Goal: Navigation & Orientation: Find specific page/section

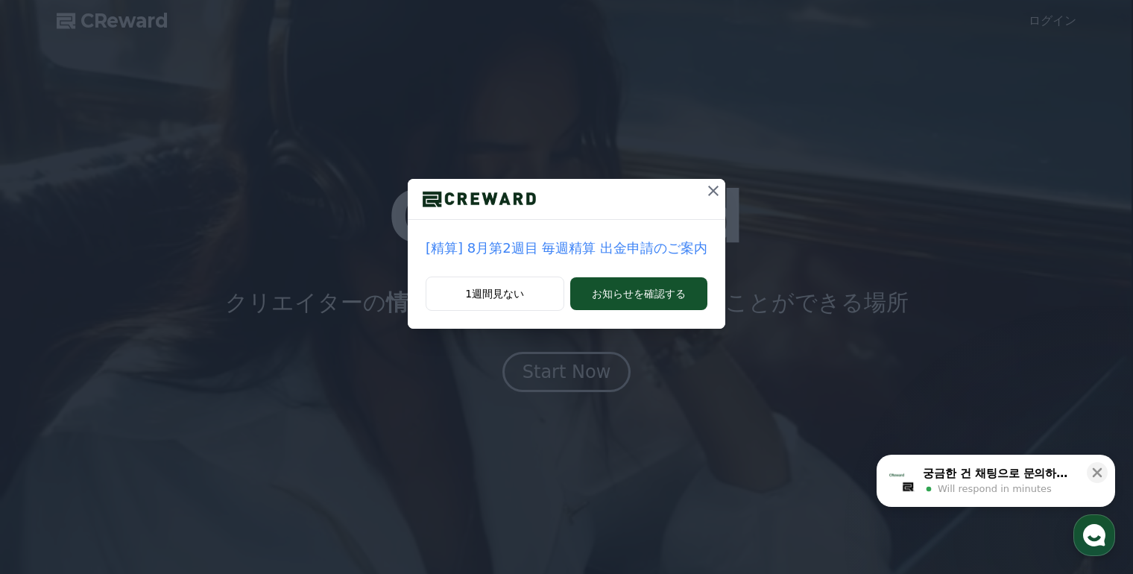
click at [899, 216] on div "[精算] 8月第2週目 毎週精算 出金申請のご案内 1週間見ない お知らせを確認する" at bounding box center [566, 176] width 1133 height 353
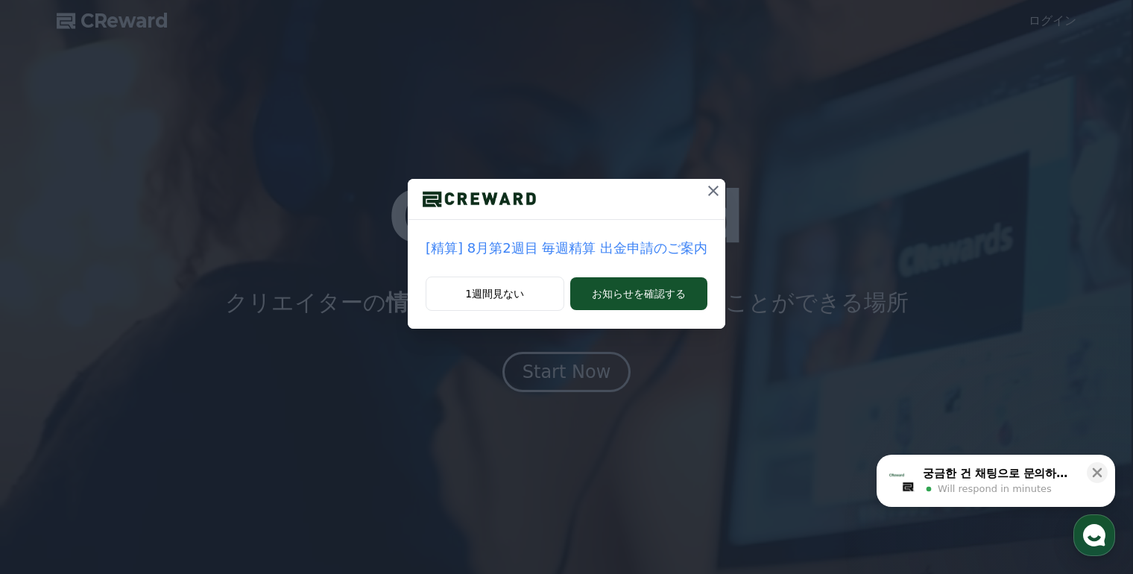
click at [708, 192] on icon at bounding box center [713, 191] width 18 height 18
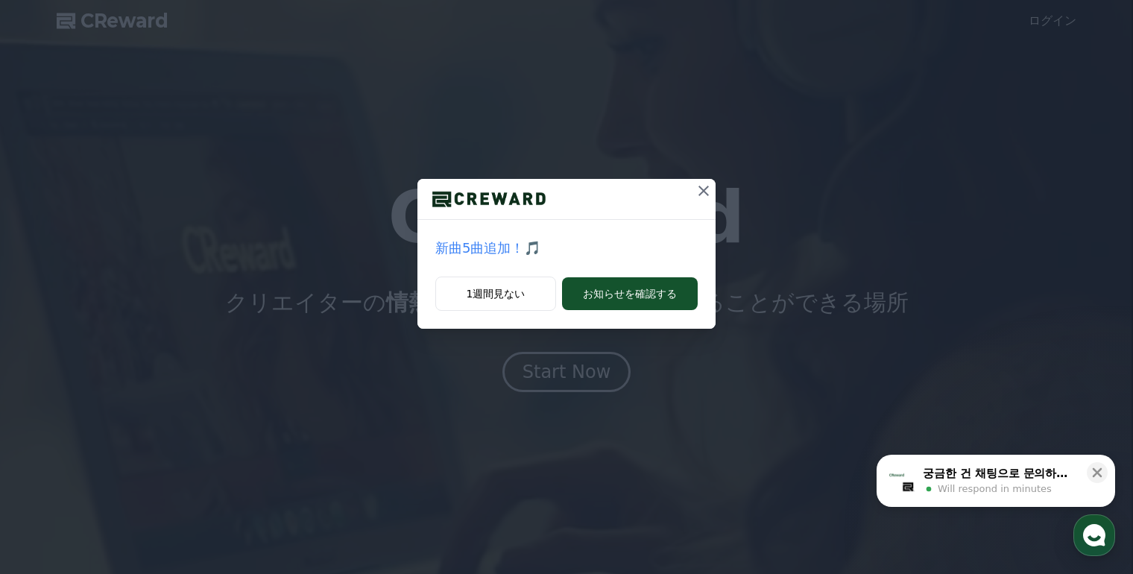
click at [707, 188] on icon at bounding box center [704, 191] width 18 height 18
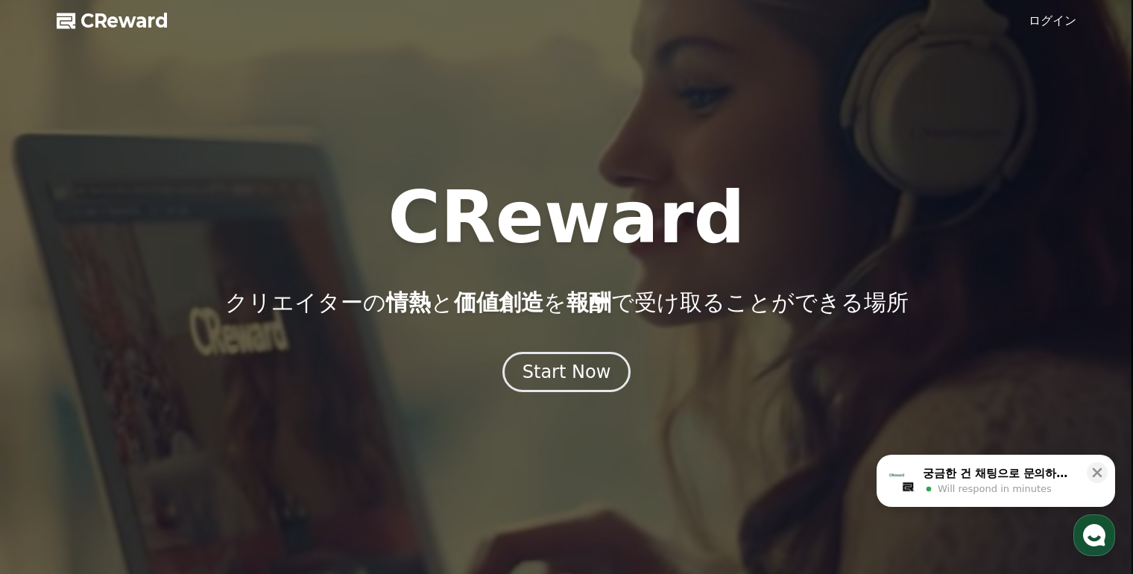
click at [1047, 28] on link "ログイン" at bounding box center [1053, 21] width 48 height 18
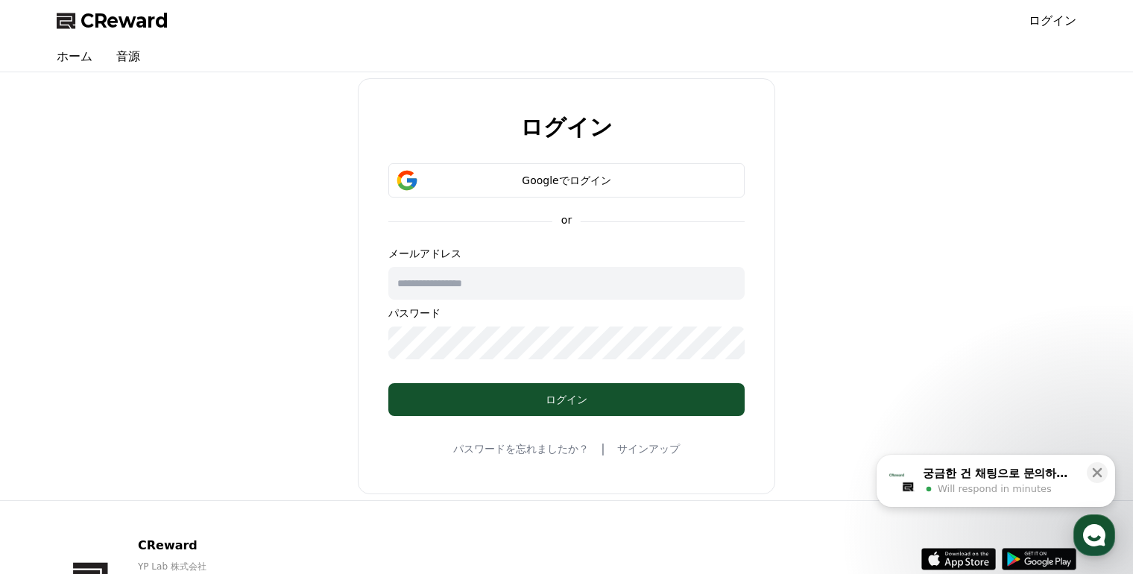
click at [540, 290] on input "text" at bounding box center [566, 283] width 356 height 33
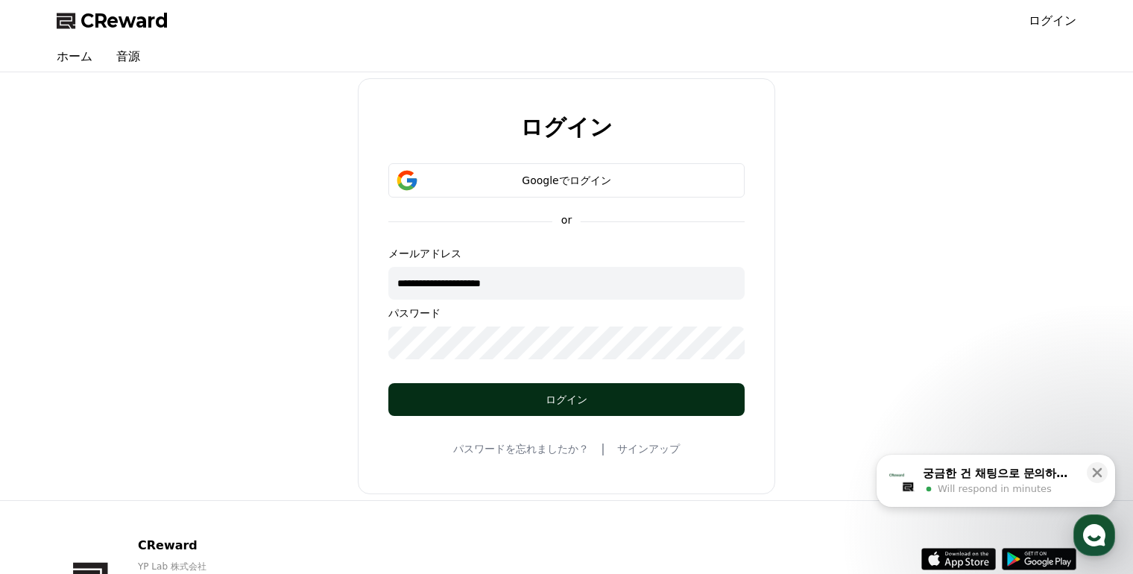
click at [492, 403] on div "ログイン" at bounding box center [566, 399] width 297 height 15
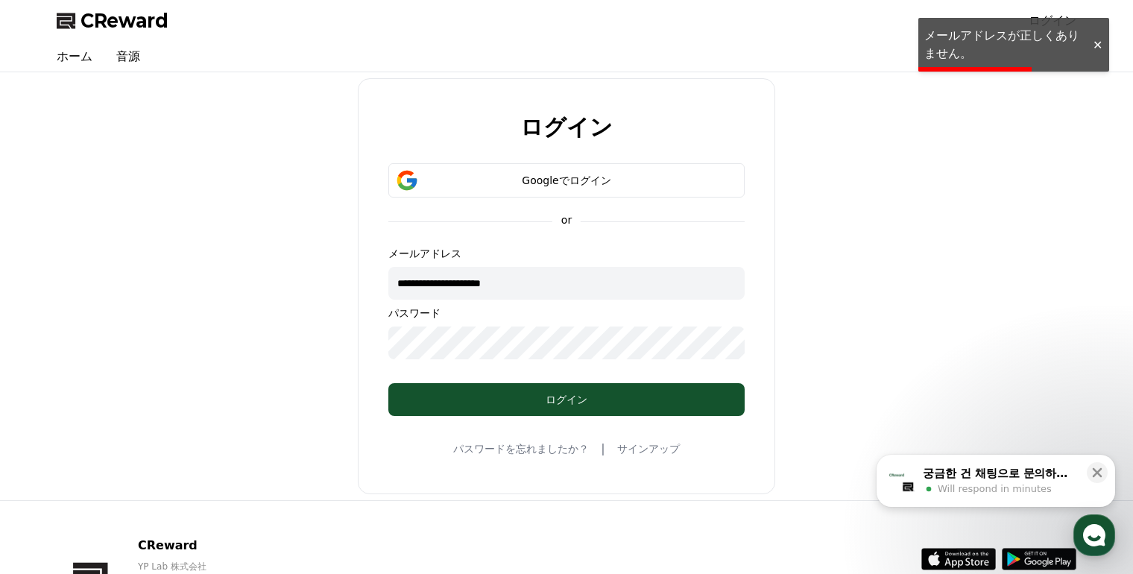
click at [561, 283] on input "**********" at bounding box center [566, 283] width 356 height 33
type input "*"
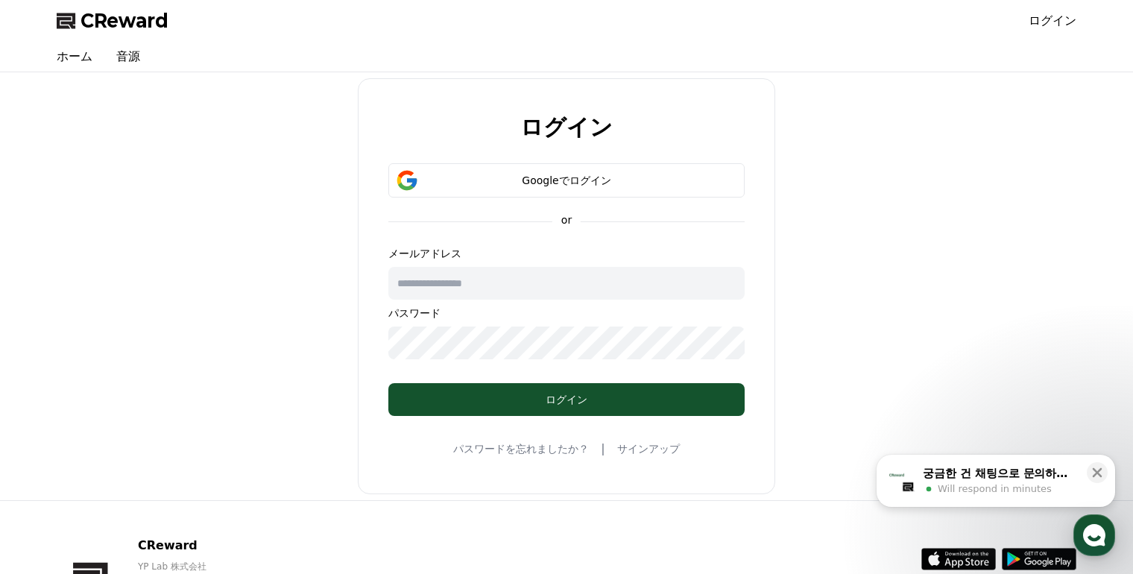
click at [558, 287] on input "text" at bounding box center [566, 283] width 356 height 33
type input "**********"
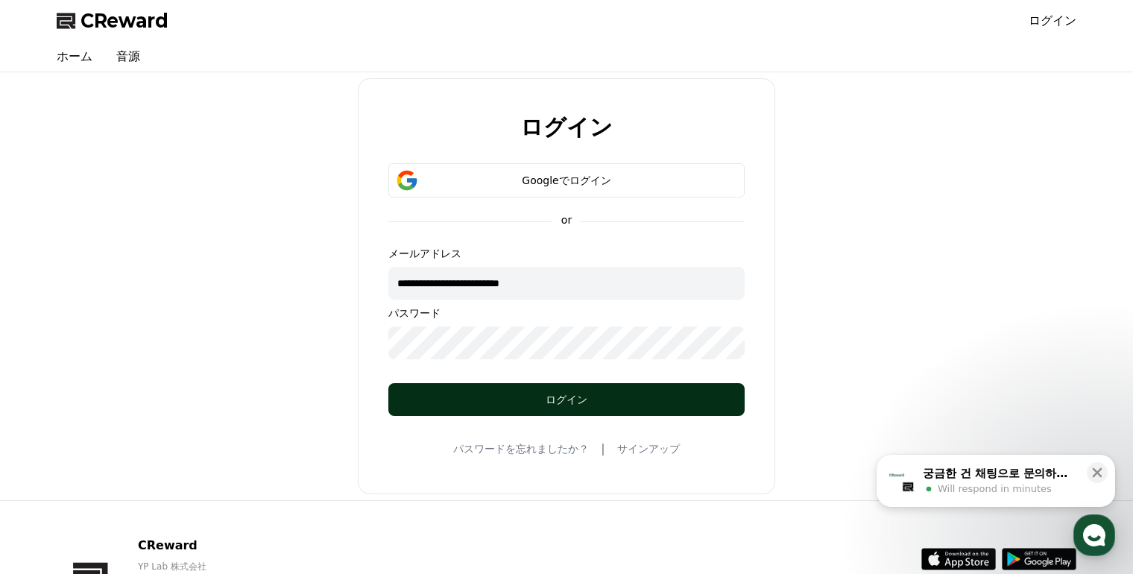
click at [537, 399] on div "ログイン" at bounding box center [566, 399] width 297 height 15
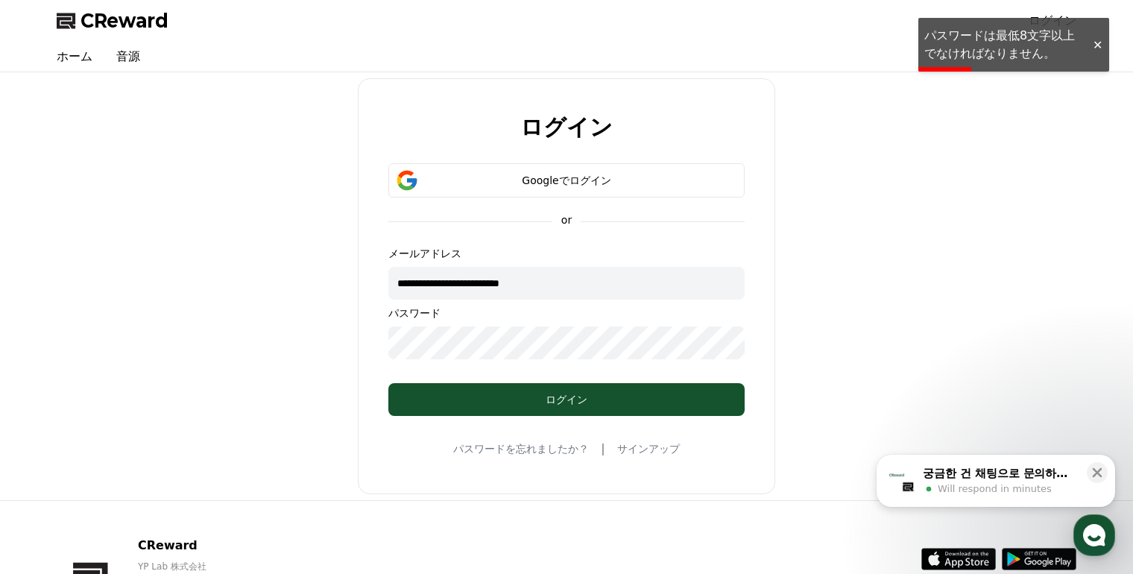
click at [345, 347] on div "**********" at bounding box center [567, 286] width 1032 height 416
click at [578, 286] on input "**********" at bounding box center [566, 283] width 356 height 33
drag, startPoint x: 578, startPoint y: 286, endPoint x: 107, endPoint y: 257, distance: 472.0
click at [107, 257] on div "**********" at bounding box center [567, 286] width 1032 height 416
click at [425, 277] on input "text" at bounding box center [566, 283] width 356 height 33
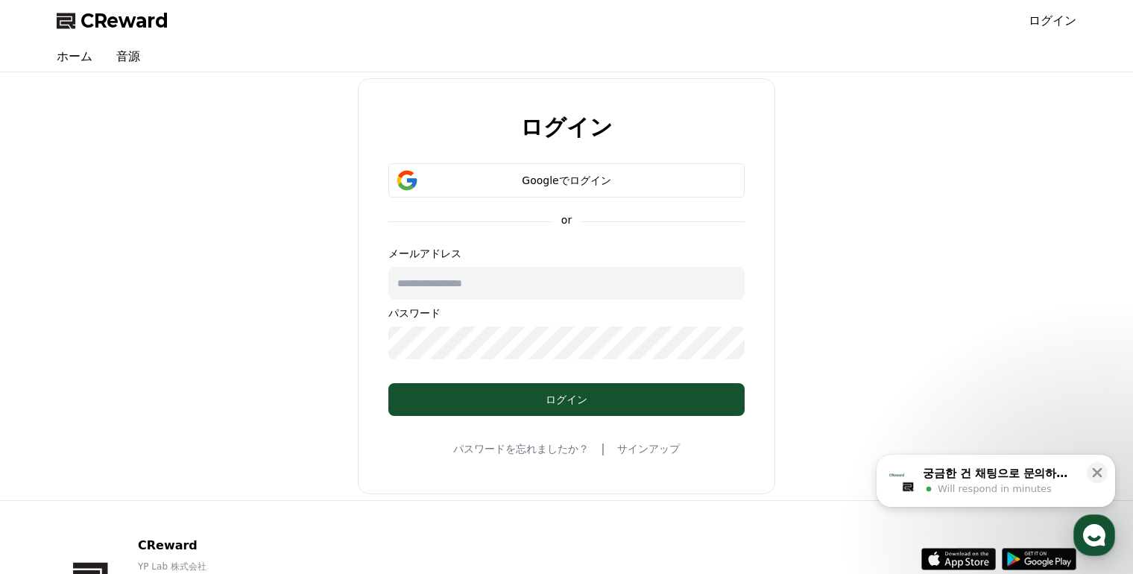
type input "**********"
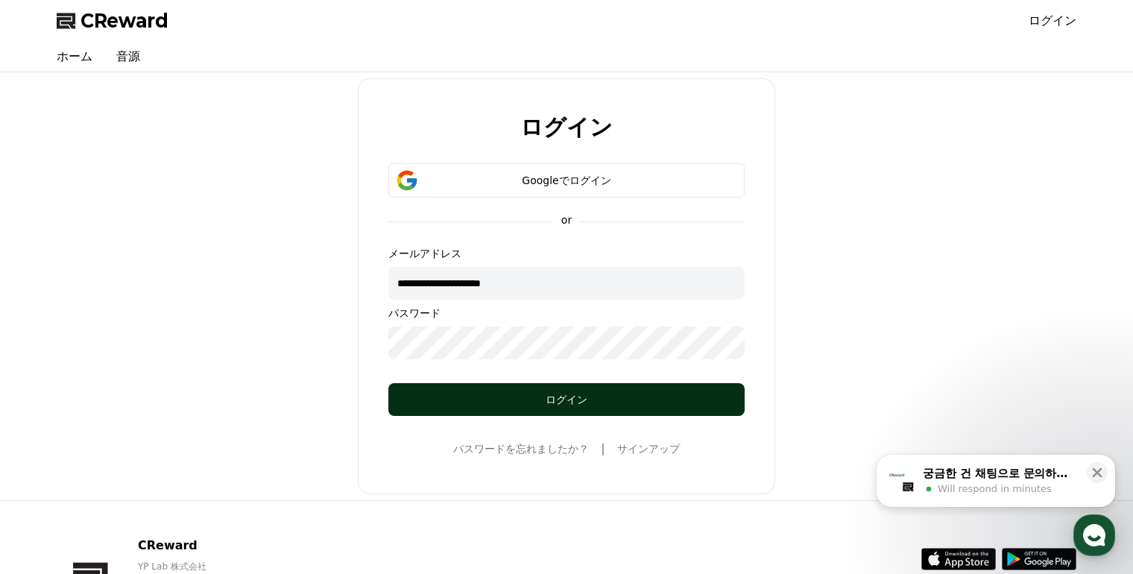
click at [482, 388] on button "ログイン" at bounding box center [566, 399] width 356 height 33
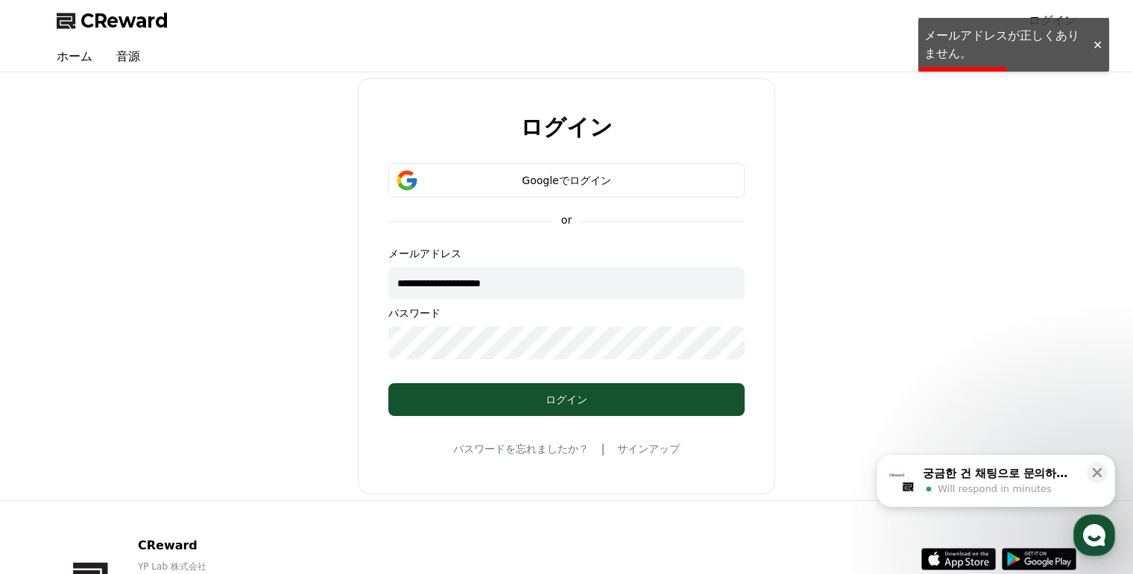
drag, startPoint x: 534, startPoint y: 286, endPoint x: 352, endPoint y: 297, distance: 183.0
click at [352, 297] on div "**********" at bounding box center [567, 286] width 1032 height 416
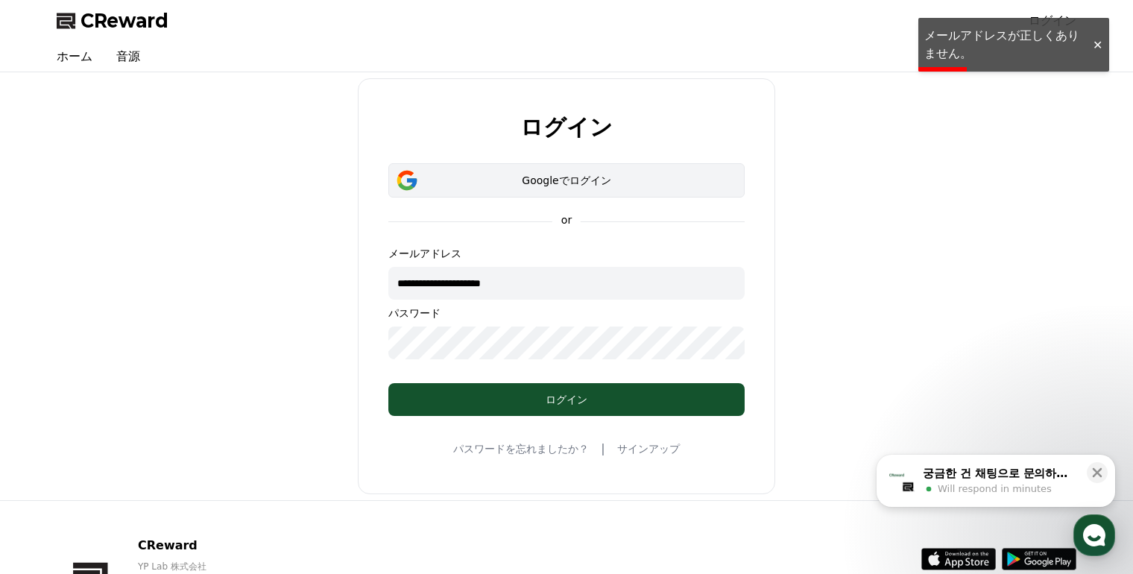
click at [529, 182] on div "Googleでログイン" at bounding box center [566, 180] width 313 height 15
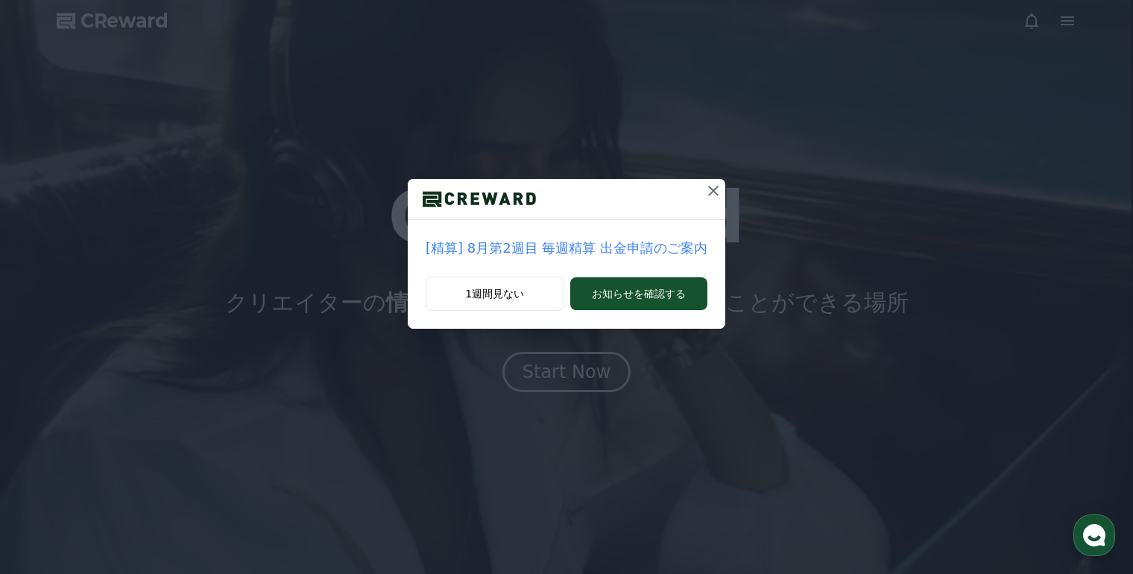
click at [704, 191] on icon at bounding box center [713, 191] width 18 height 18
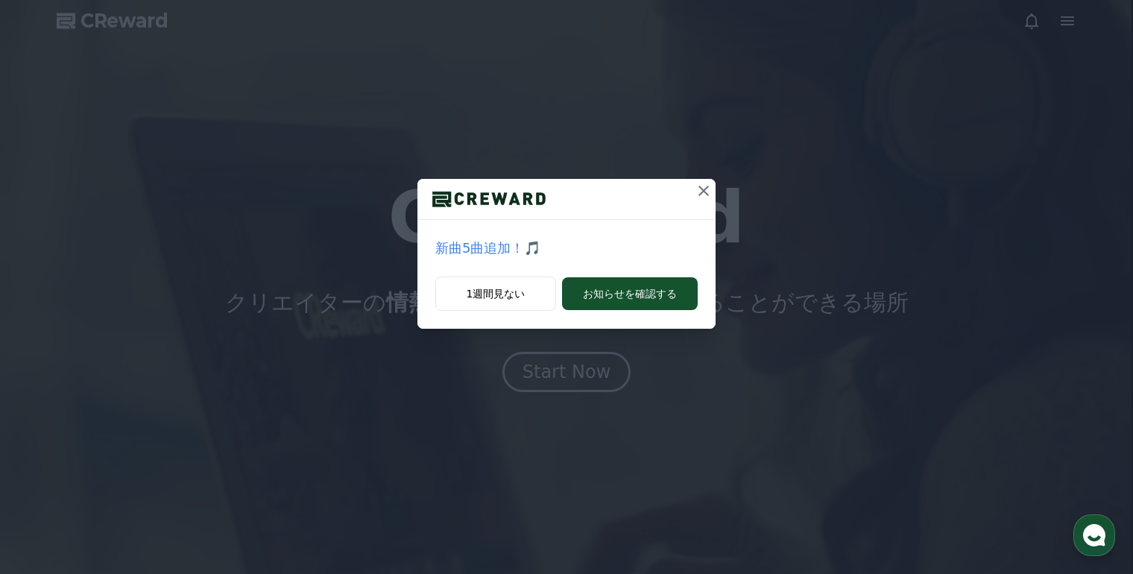
click at [707, 189] on icon at bounding box center [704, 191] width 18 height 18
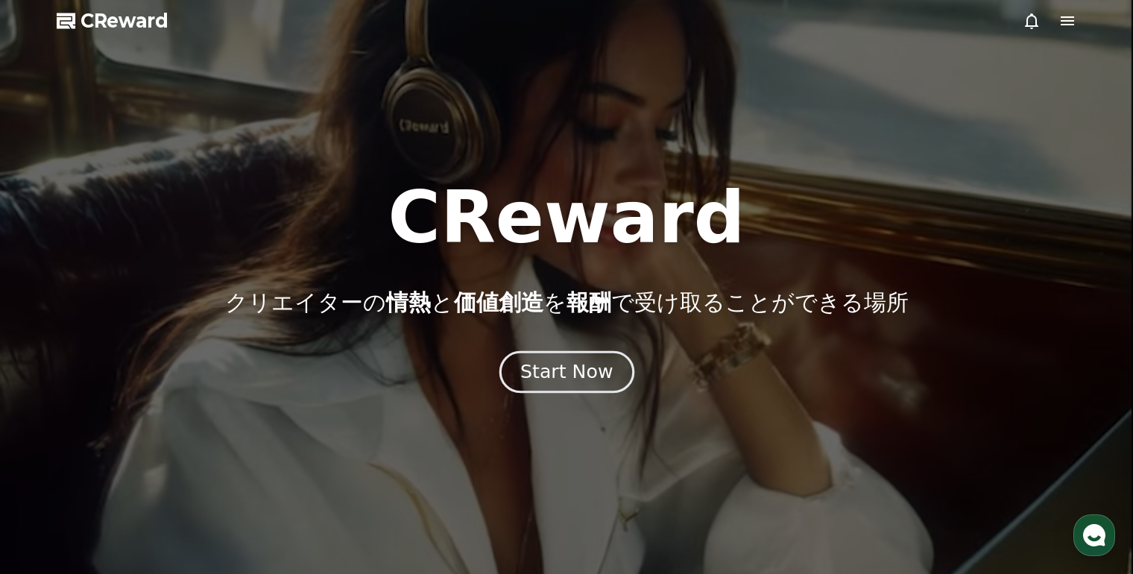
click at [552, 362] on div "Start Now" at bounding box center [566, 371] width 92 height 25
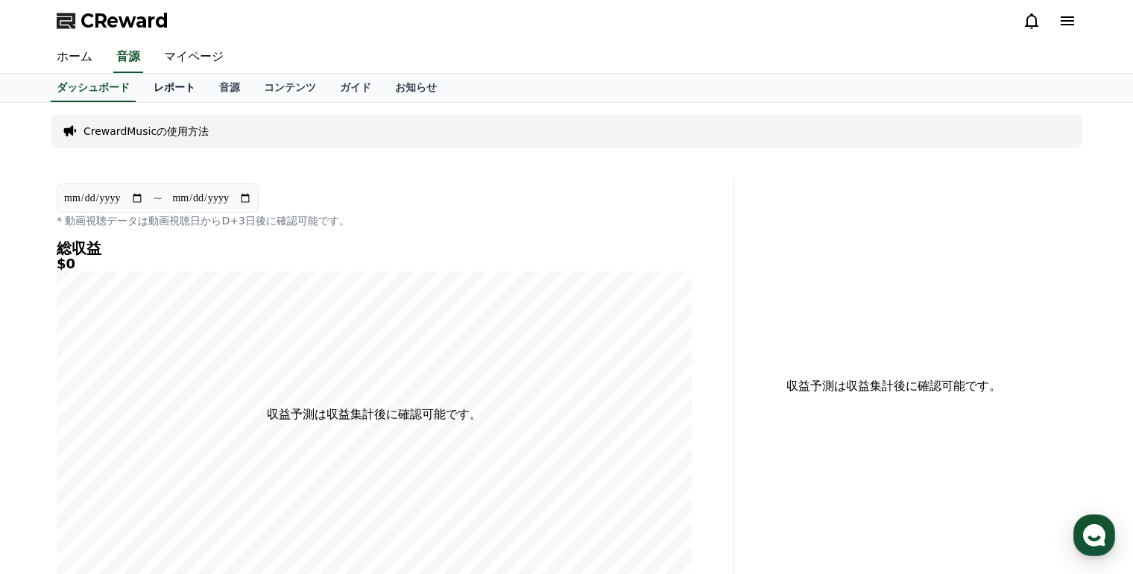
click at [153, 92] on link "レポート" at bounding box center [175, 88] width 66 height 28
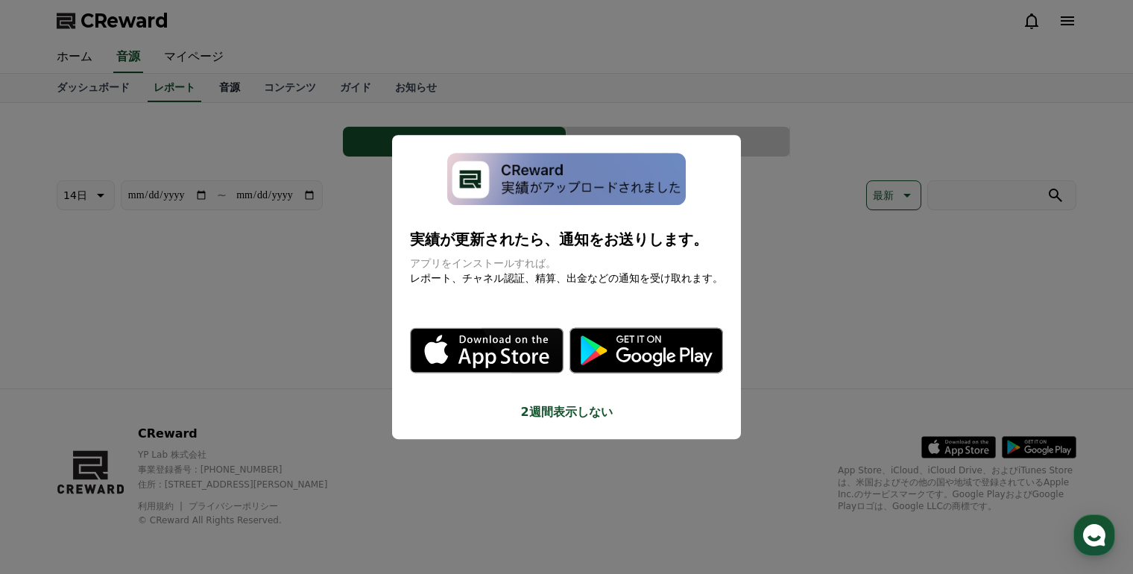
click at [206, 92] on button "close modal" at bounding box center [566, 287] width 1133 height 574
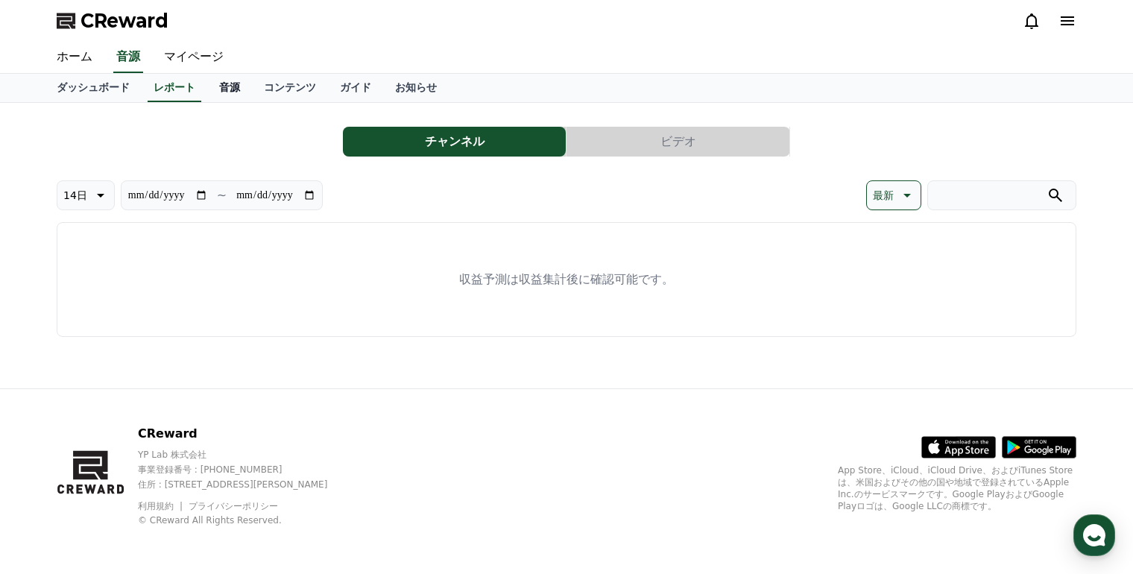
click at [207, 97] on link "音源" at bounding box center [229, 88] width 45 height 28
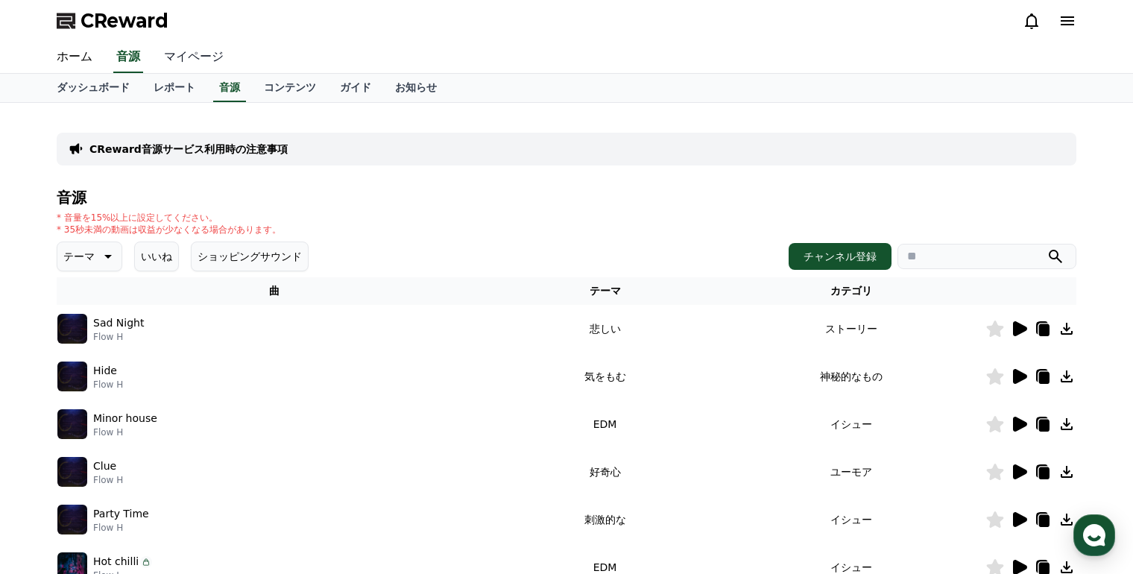
click at [188, 60] on link "マイページ" at bounding box center [193, 57] width 83 height 31
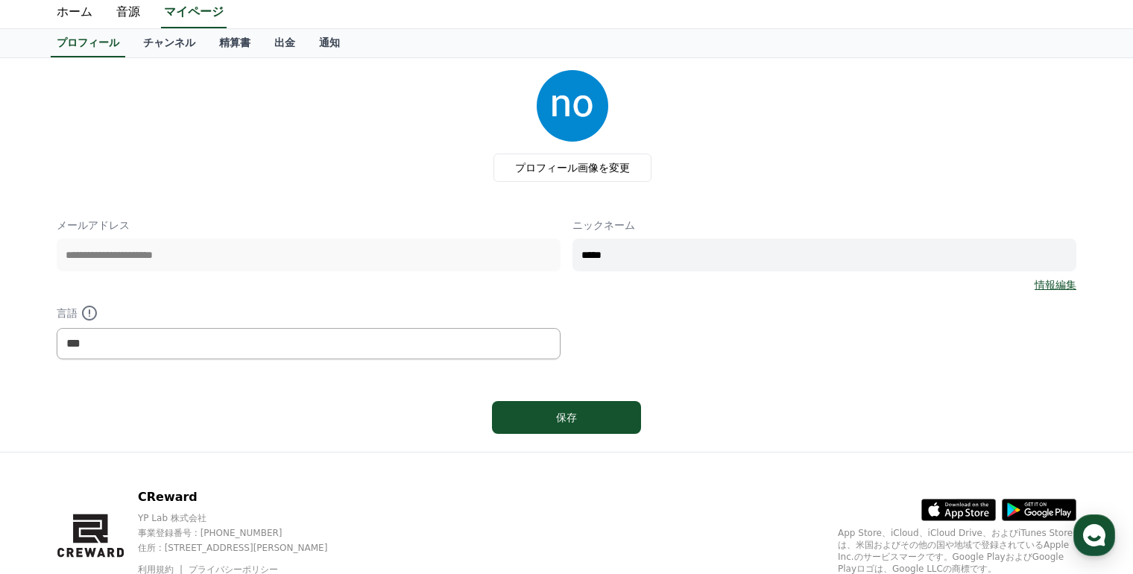
scroll to position [32, 0]
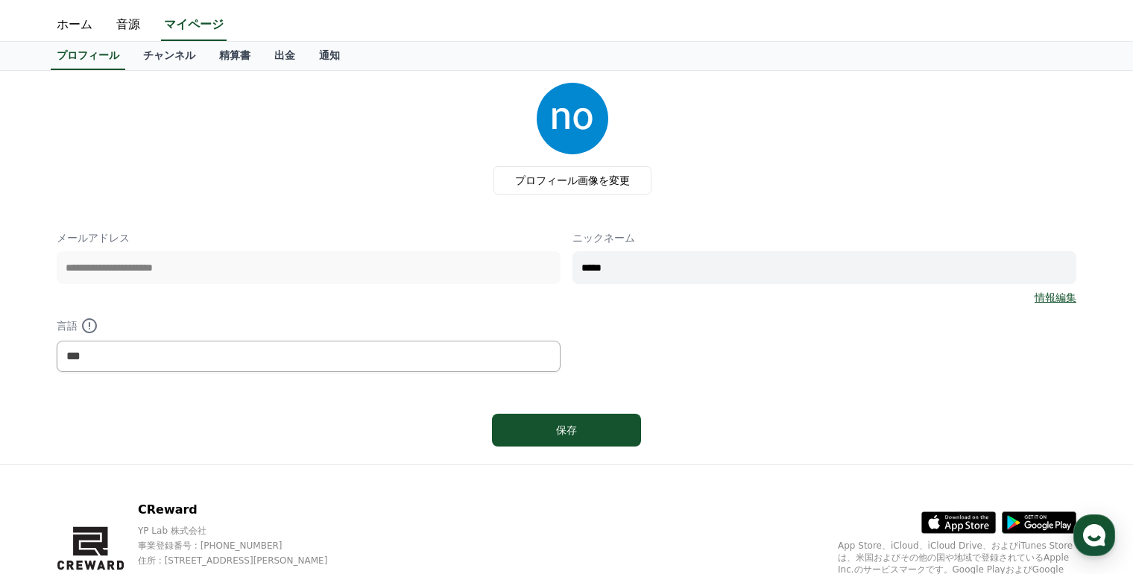
click at [1050, 297] on link "情報編集" at bounding box center [1056, 297] width 42 height 15
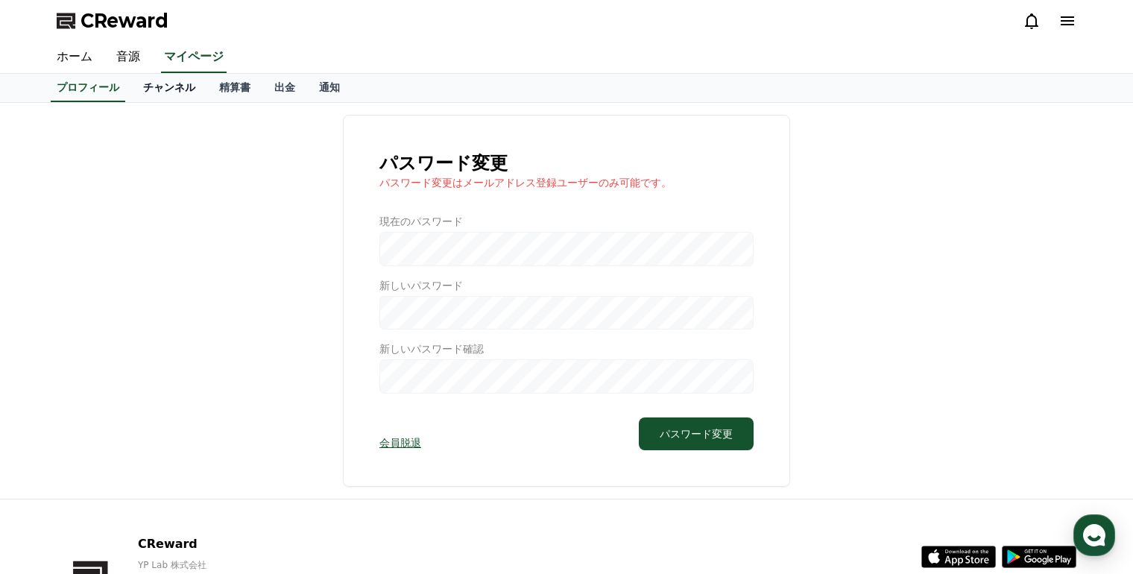
click at [148, 95] on link "チャンネル" at bounding box center [169, 88] width 76 height 28
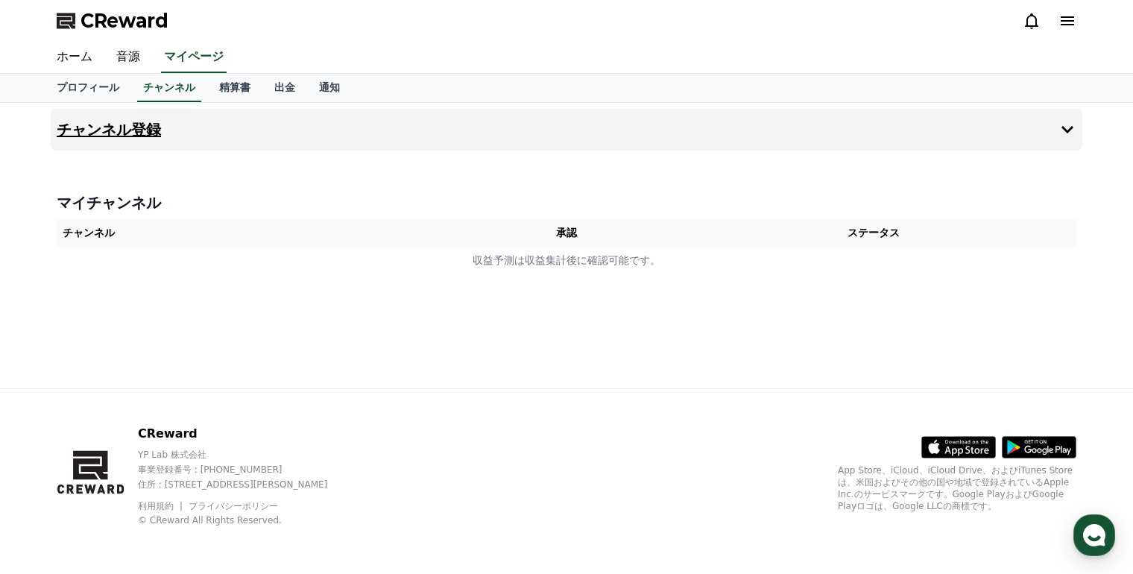
click at [388, 134] on button "チャンネル登録" at bounding box center [567, 130] width 1032 height 42
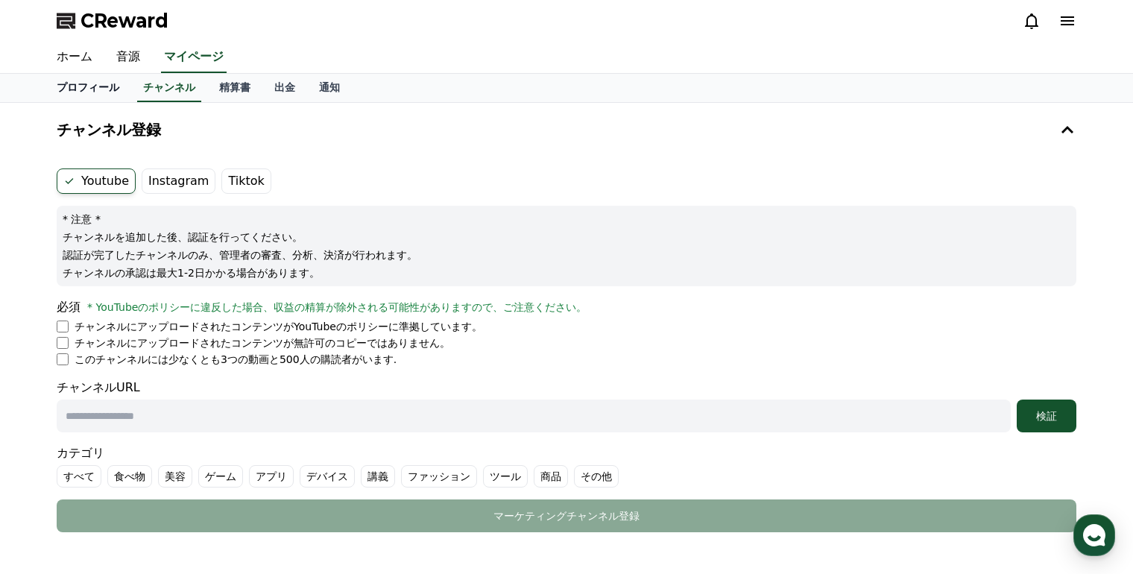
click at [86, 82] on link "プロフィール" at bounding box center [88, 88] width 86 height 28
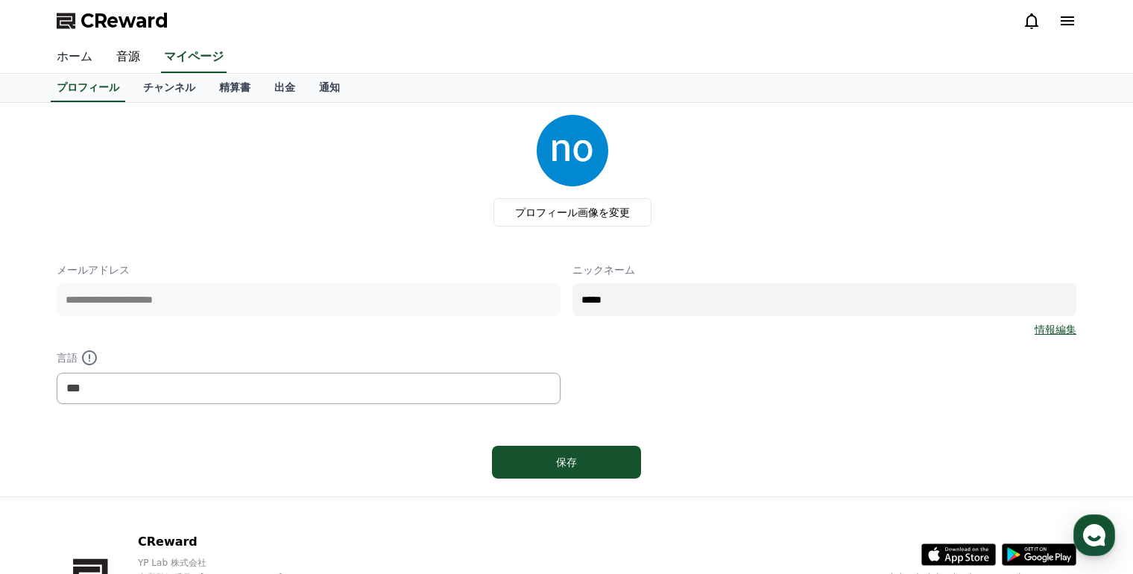
click at [65, 63] on link "ホーム" at bounding box center [75, 57] width 60 height 31
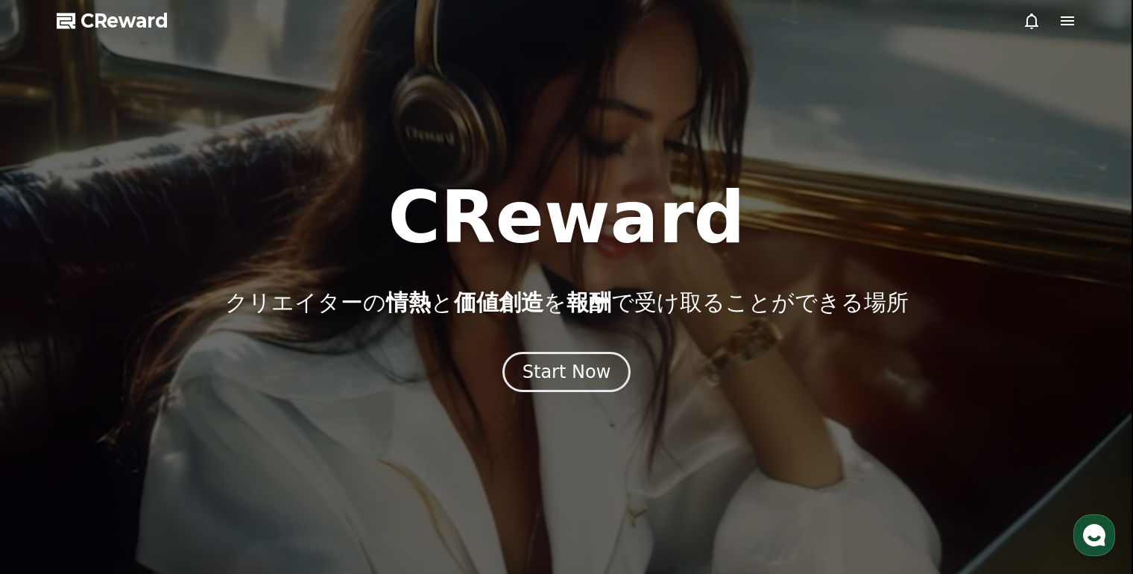
click at [98, 30] on span "CReward" at bounding box center [125, 21] width 88 height 24
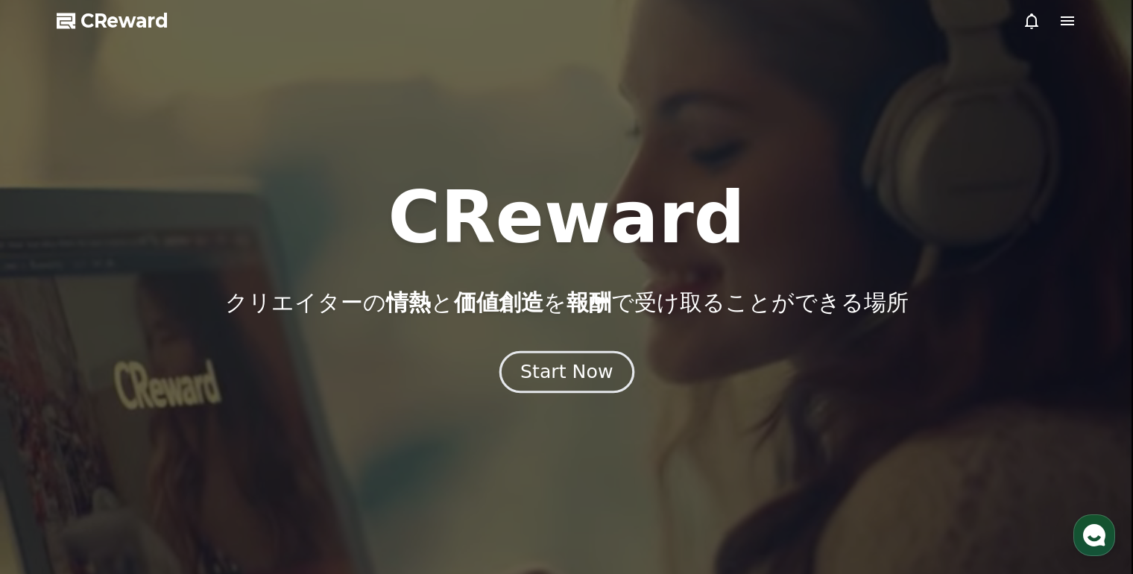
click at [555, 379] on div "Start Now" at bounding box center [566, 371] width 92 height 25
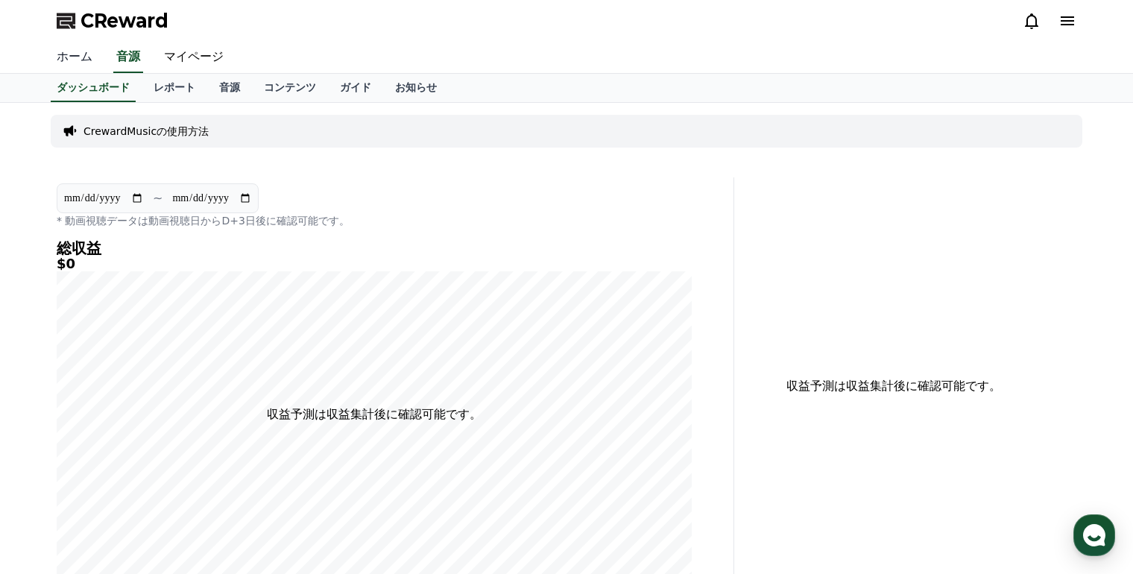
click at [63, 61] on link "ホーム" at bounding box center [75, 57] width 60 height 31
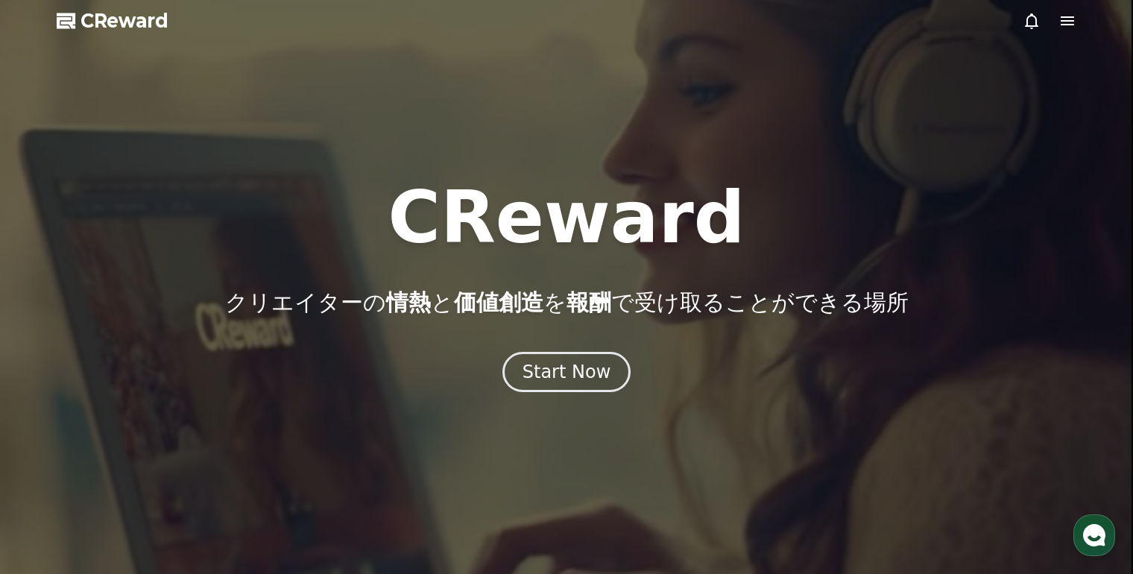
click at [127, 22] on span "CReward" at bounding box center [125, 21] width 88 height 24
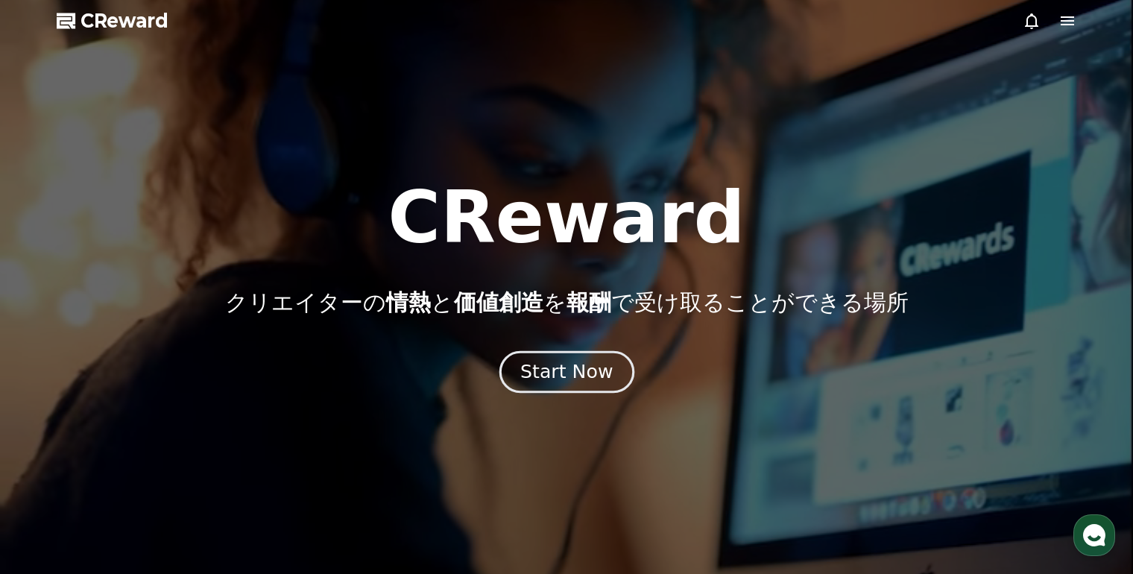
click at [553, 373] on div "Start Now" at bounding box center [566, 371] width 92 height 25
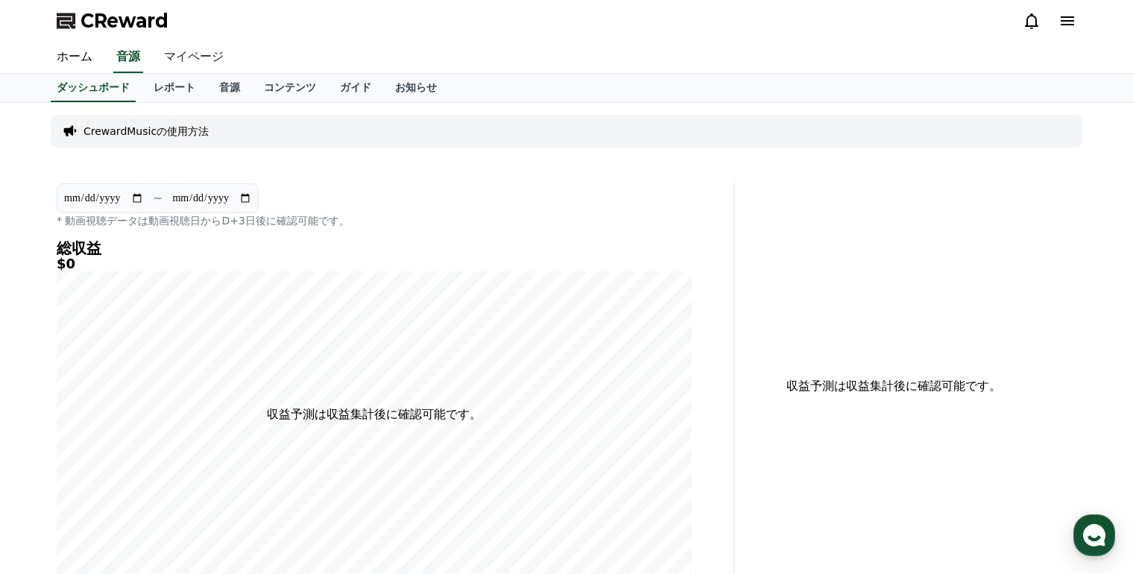
click at [167, 54] on link "マイページ" at bounding box center [193, 57] width 83 height 31
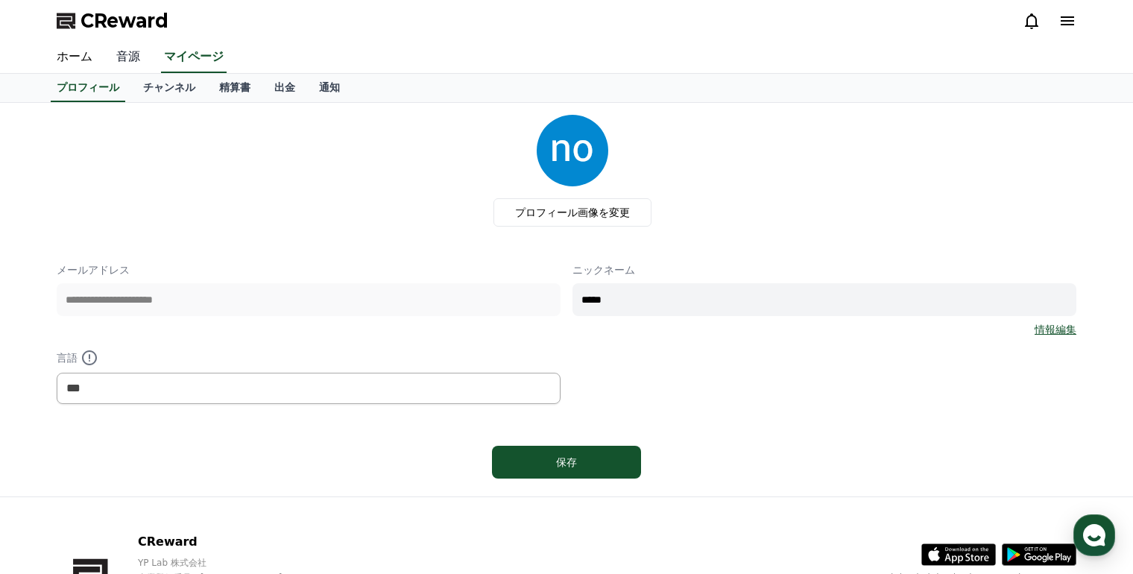
click at [131, 54] on link "音源" at bounding box center [128, 57] width 48 height 31
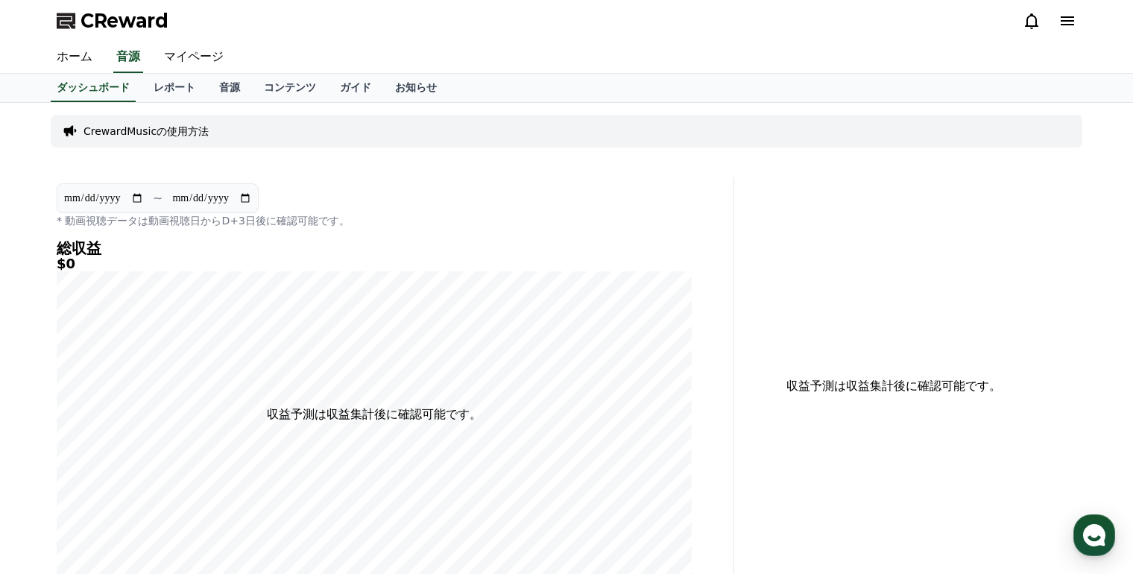
click at [155, 133] on p "CrewardMusicの使用方法" at bounding box center [145, 131] width 125 height 15
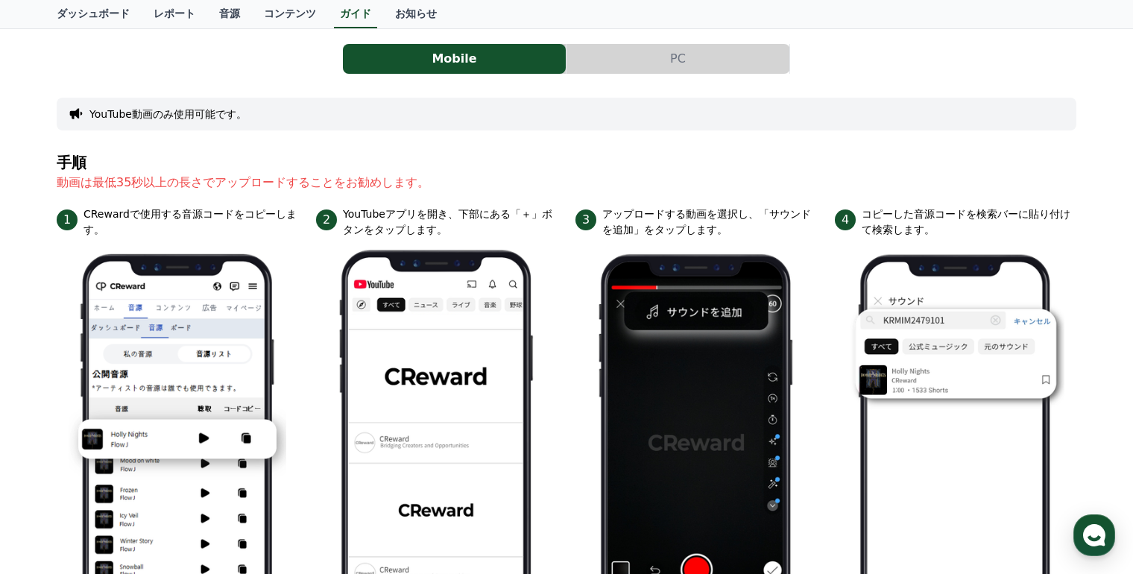
scroll to position [75, 0]
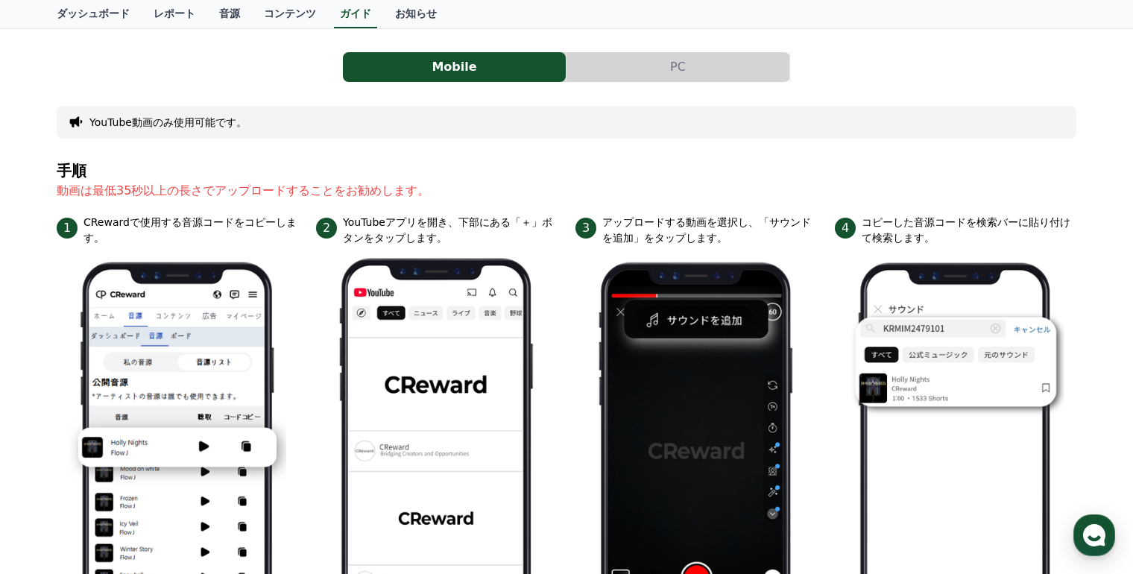
click at [650, 66] on button "PC" at bounding box center [678, 67] width 223 height 30
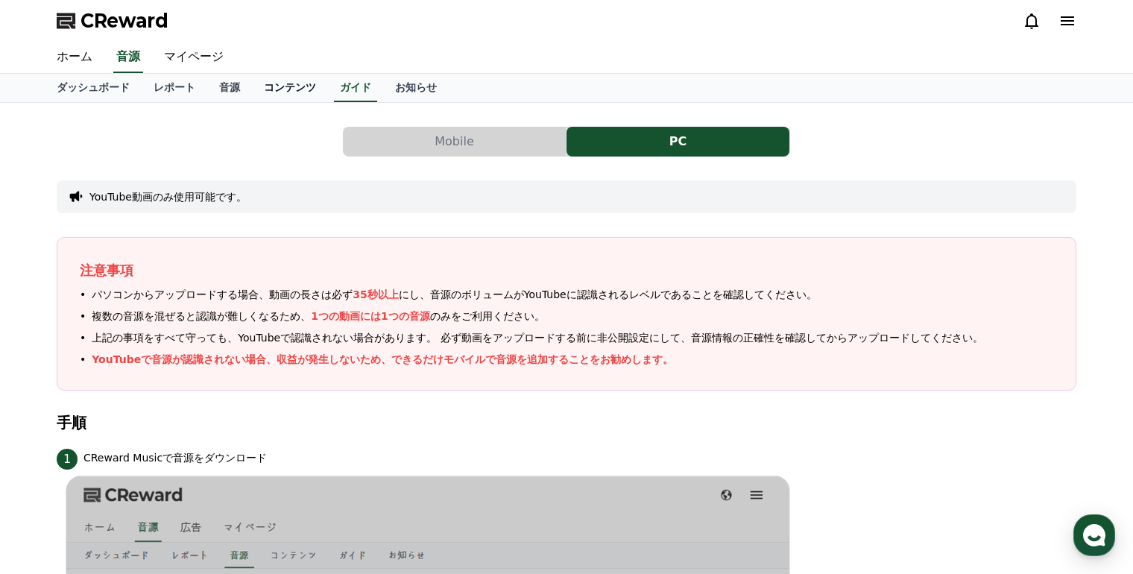
click at [252, 92] on link "コンテンツ" at bounding box center [290, 88] width 76 height 28
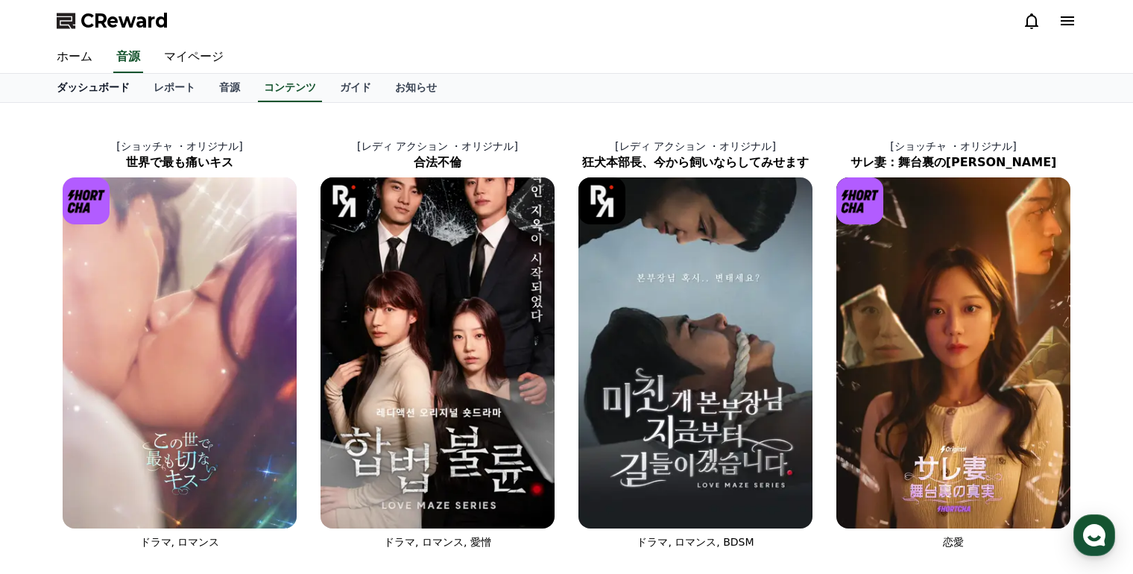
click at [95, 95] on link "ダッシュボード" at bounding box center [93, 88] width 97 height 28
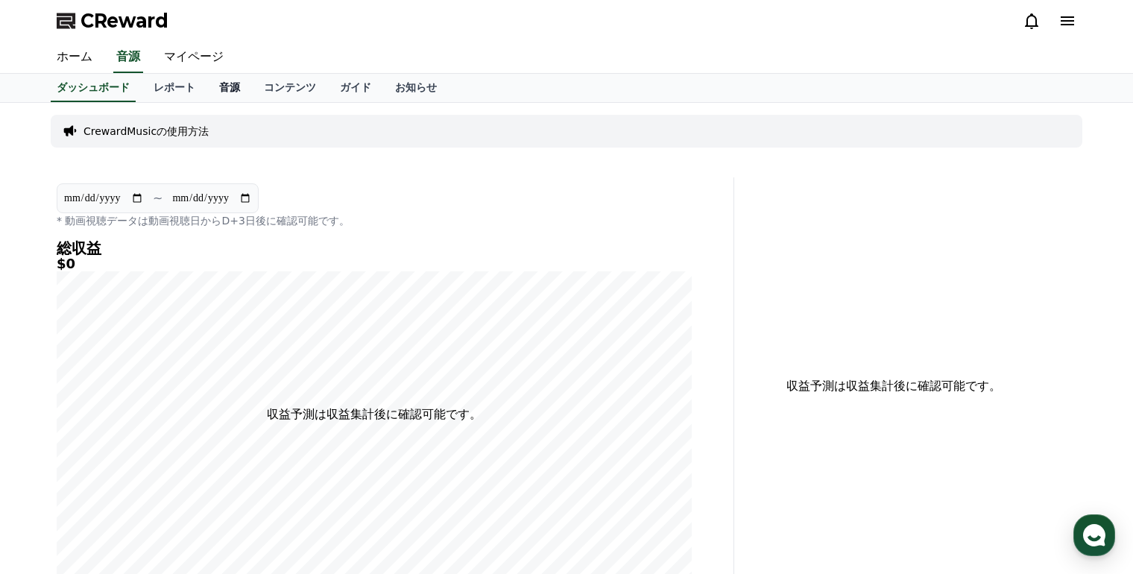
click at [207, 94] on link "音源" at bounding box center [229, 88] width 45 height 28
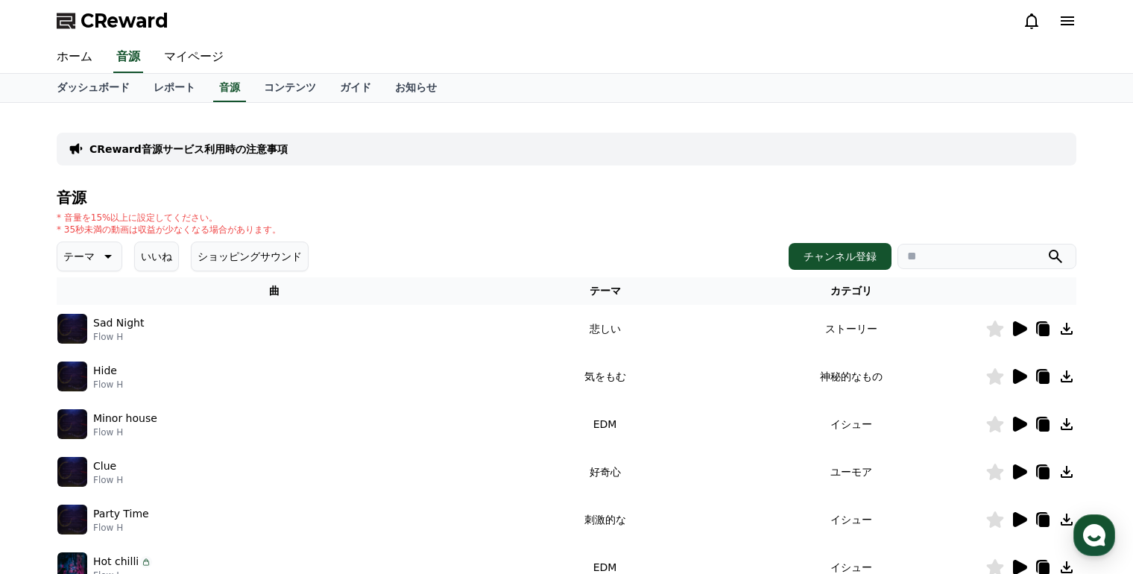
click at [244, 253] on button "ショッピングサウンド" at bounding box center [250, 257] width 118 height 30
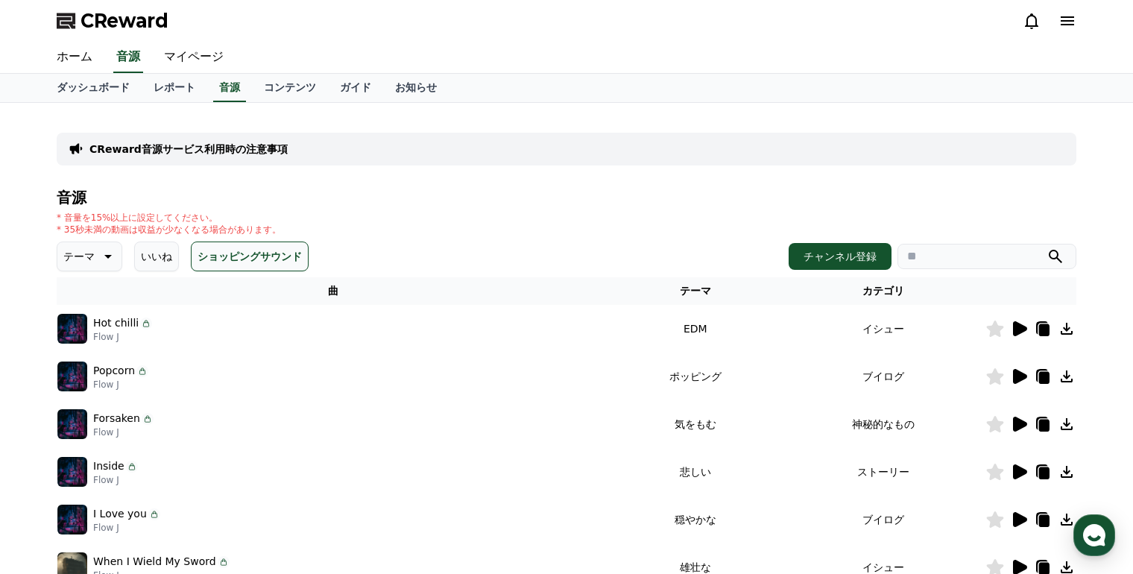
click at [1070, 28] on icon at bounding box center [1067, 21] width 18 height 18
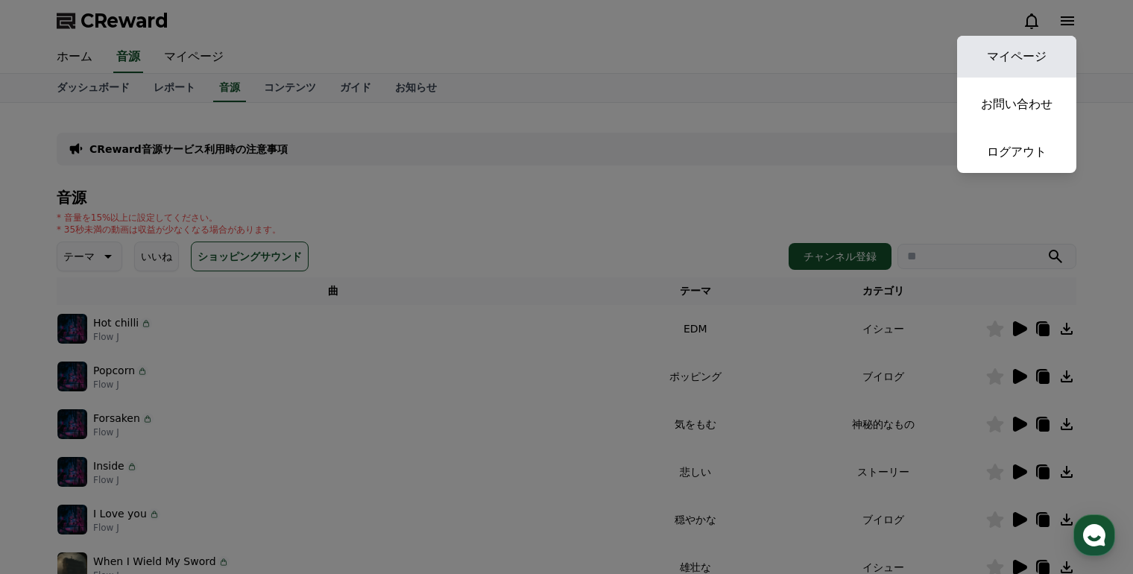
click at [1042, 45] on link "マイページ" at bounding box center [1016, 57] width 119 height 42
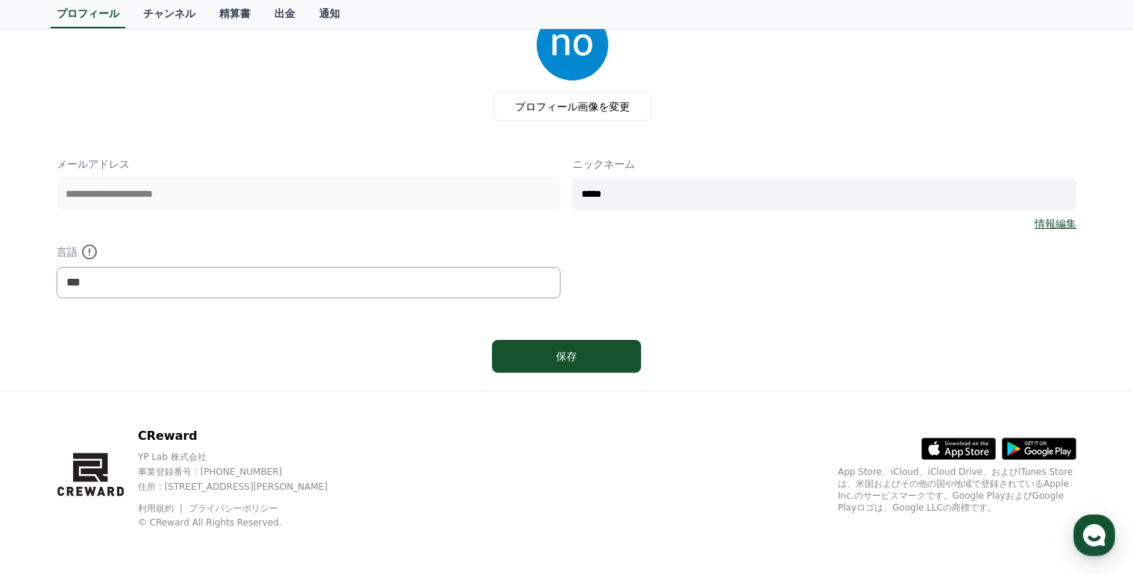
scroll to position [107, 0]
click at [605, 343] on button "保存" at bounding box center [566, 355] width 149 height 33
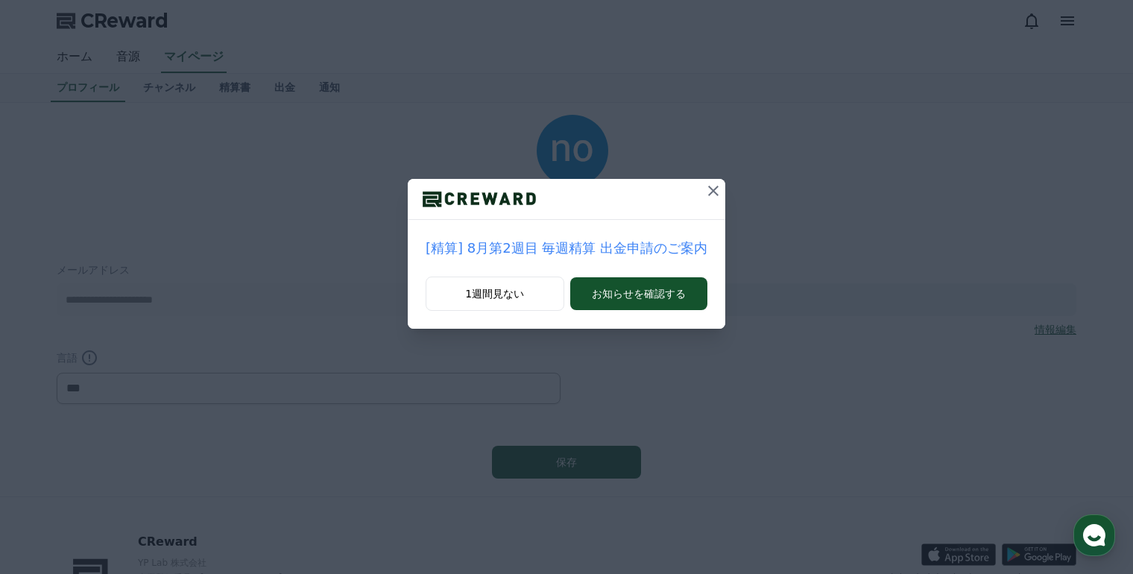
click at [704, 191] on icon at bounding box center [713, 191] width 18 height 18
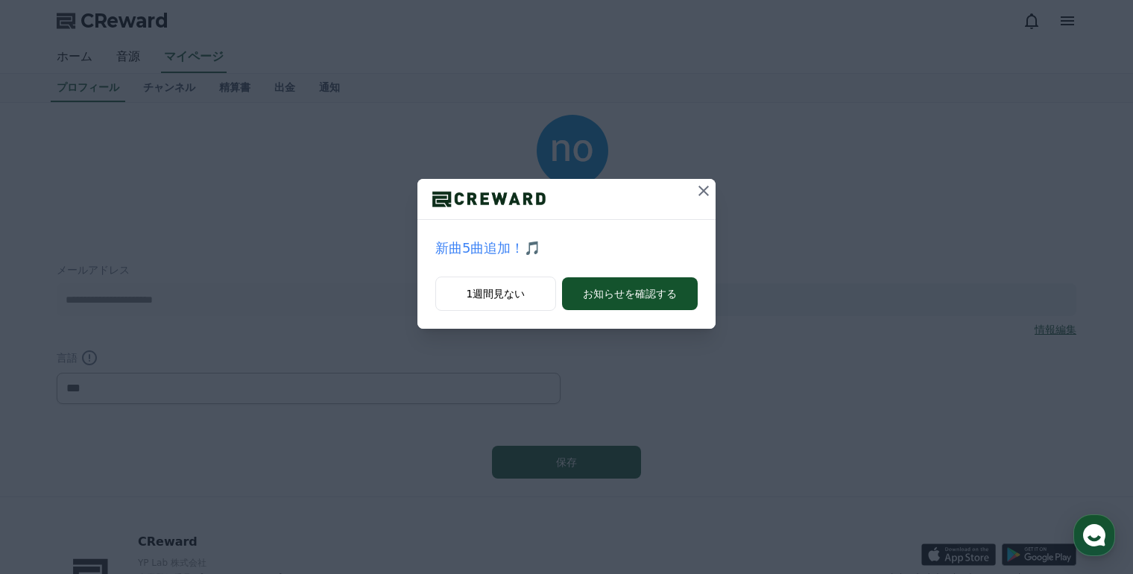
click at [701, 191] on icon at bounding box center [704, 191] width 18 height 18
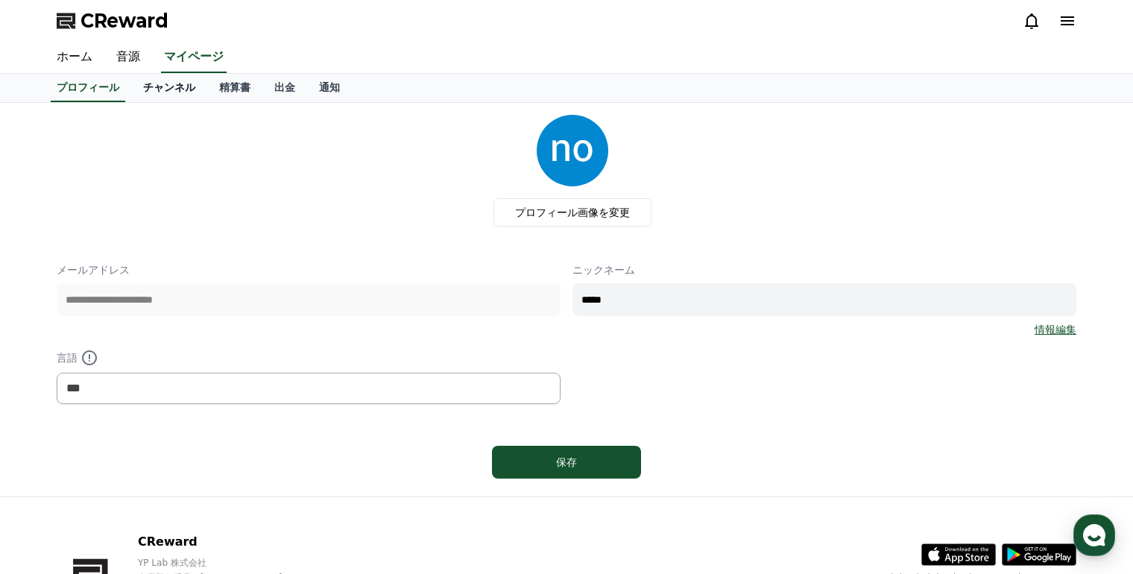
click at [143, 87] on link "チャンネル" at bounding box center [169, 88] width 76 height 28
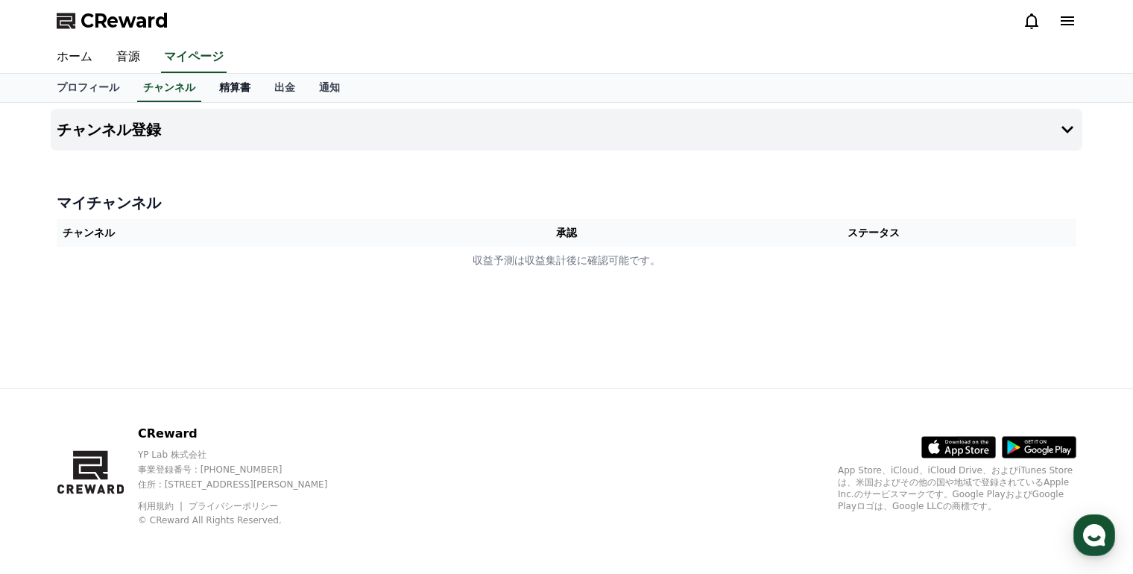
click at [207, 88] on link "精算書" at bounding box center [234, 88] width 55 height 28
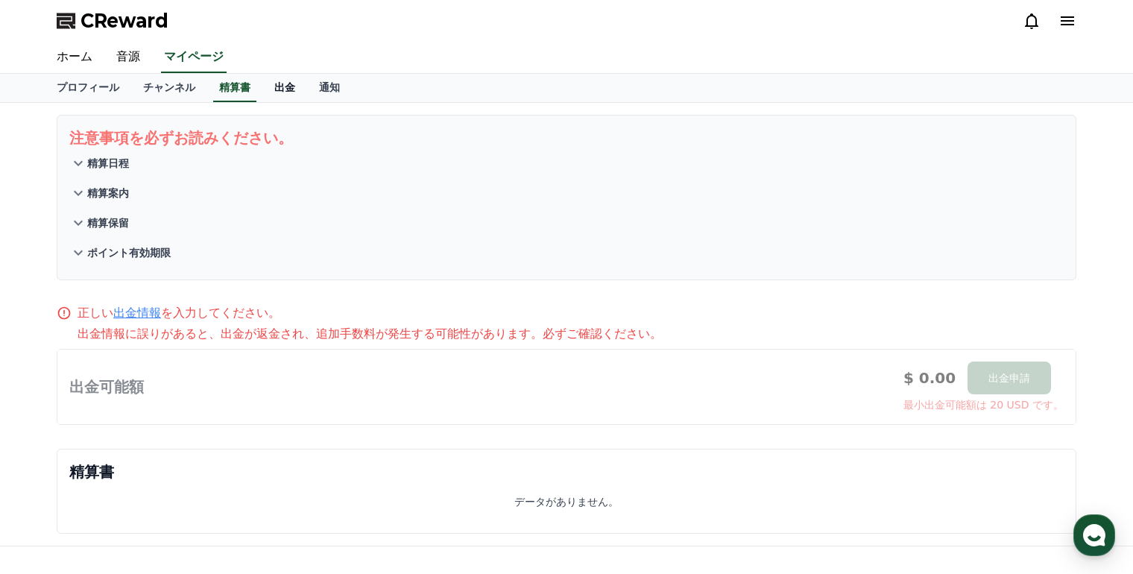
click at [262, 95] on link "出金" at bounding box center [284, 88] width 45 height 28
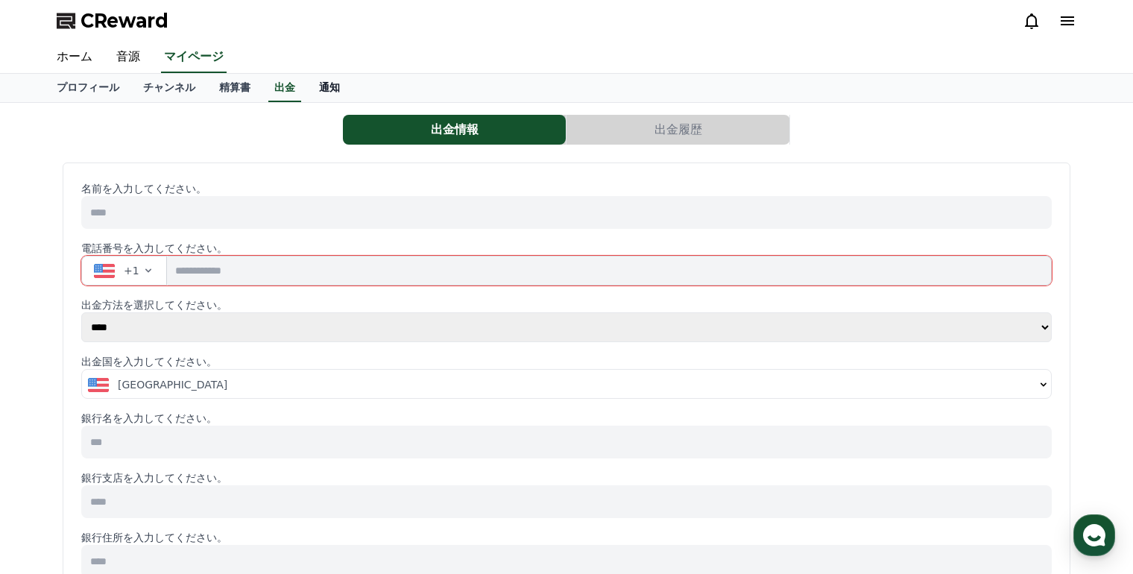
click at [307, 89] on link "通知" at bounding box center [329, 88] width 45 height 28
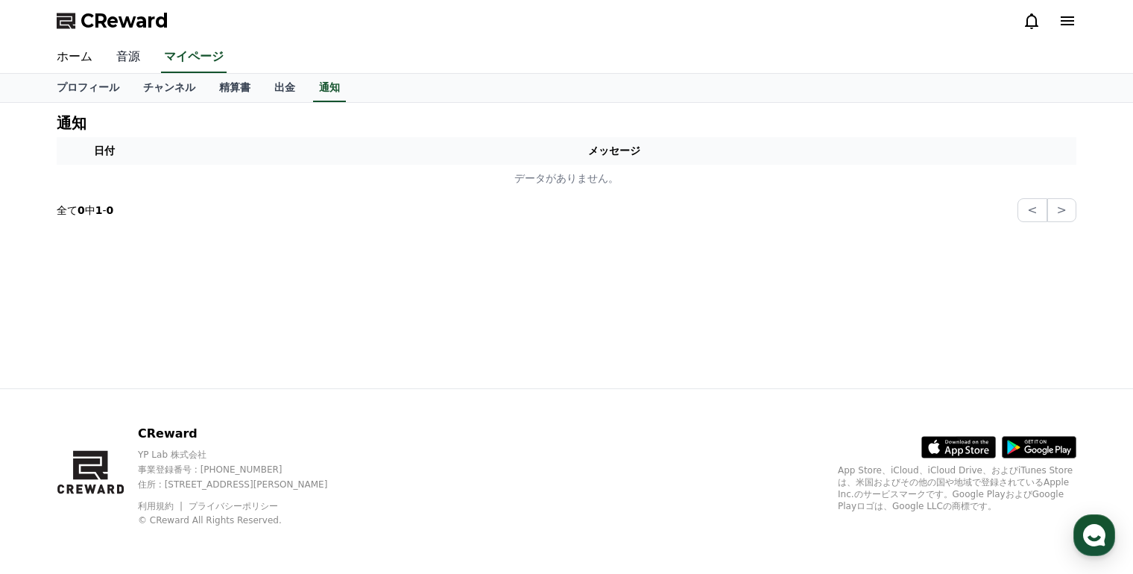
click at [127, 59] on link "音源" at bounding box center [128, 57] width 48 height 31
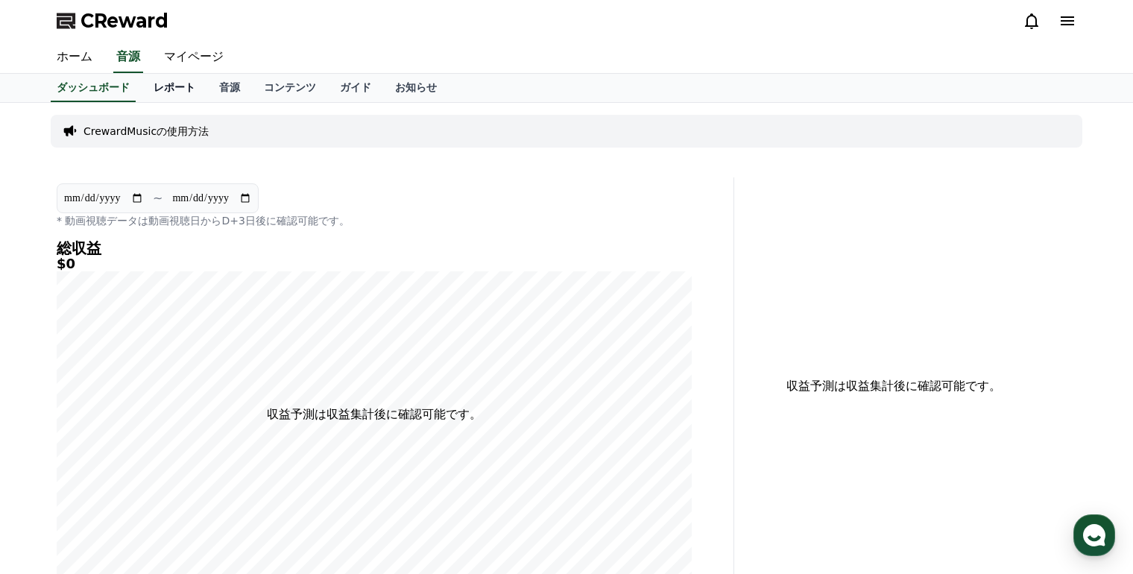
click at [142, 92] on link "レポート" at bounding box center [175, 88] width 66 height 28
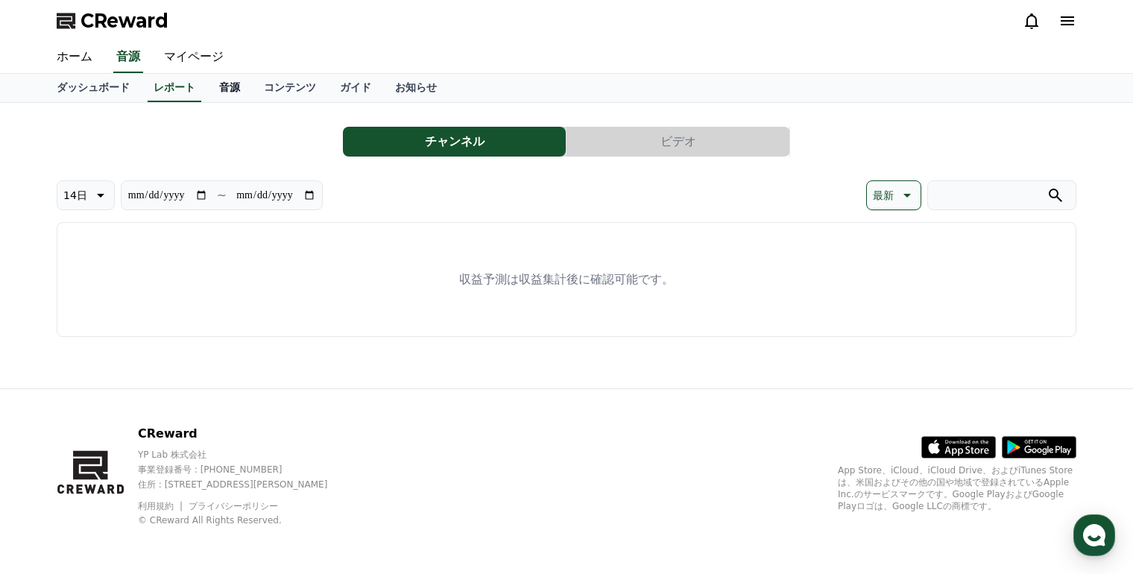
click at [207, 89] on link "音源" at bounding box center [229, 88] width 45 height 28
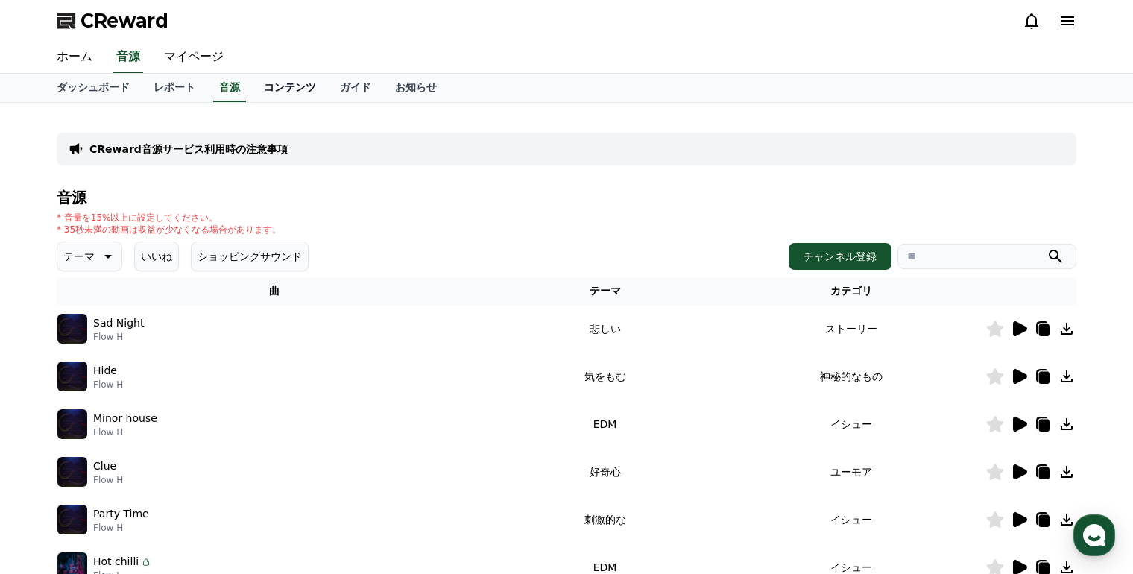
click at [259, 95] on link "コンテンツ" at bounding box center [290, 88] width 76 height 28
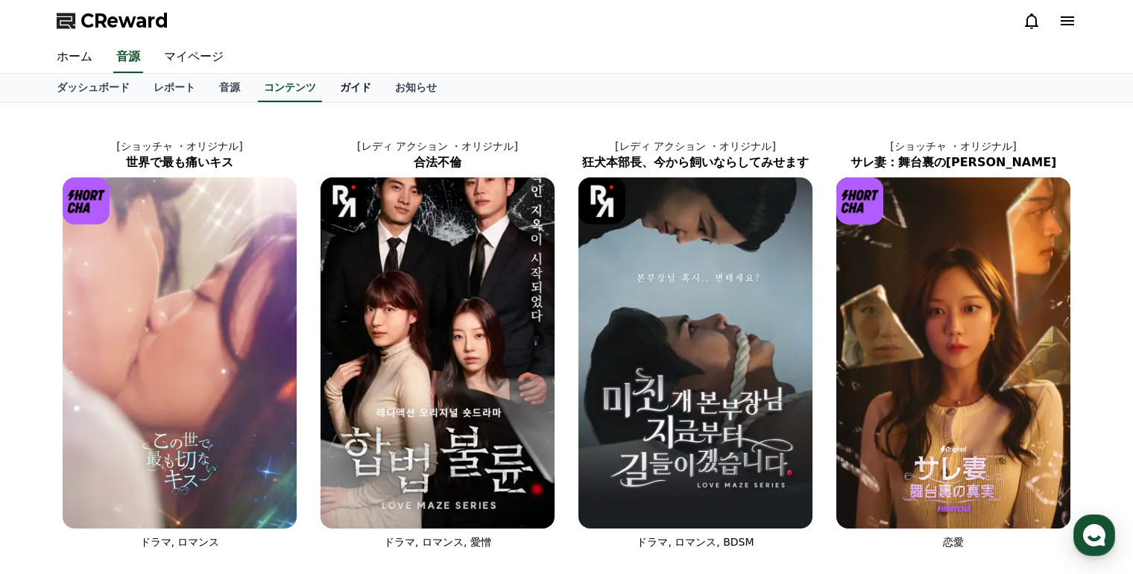
click at [328, 90] on link "ガイド" at bounding box center [355, 88] width 55 height 28
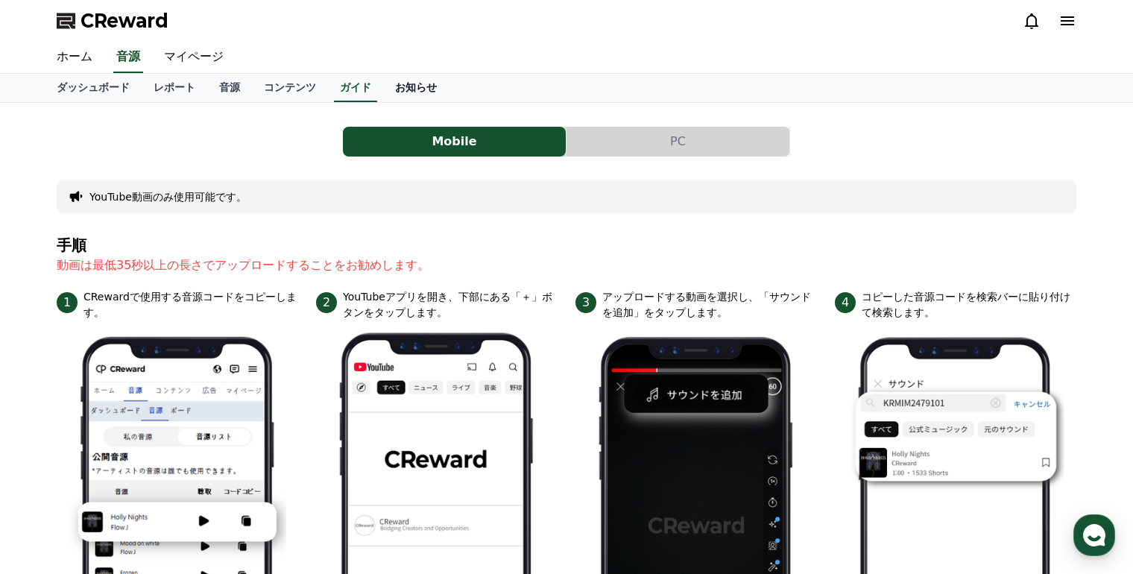
click at [383, 83] on link "お知らせ" at bounding box center [416, 88] width 66 height 28
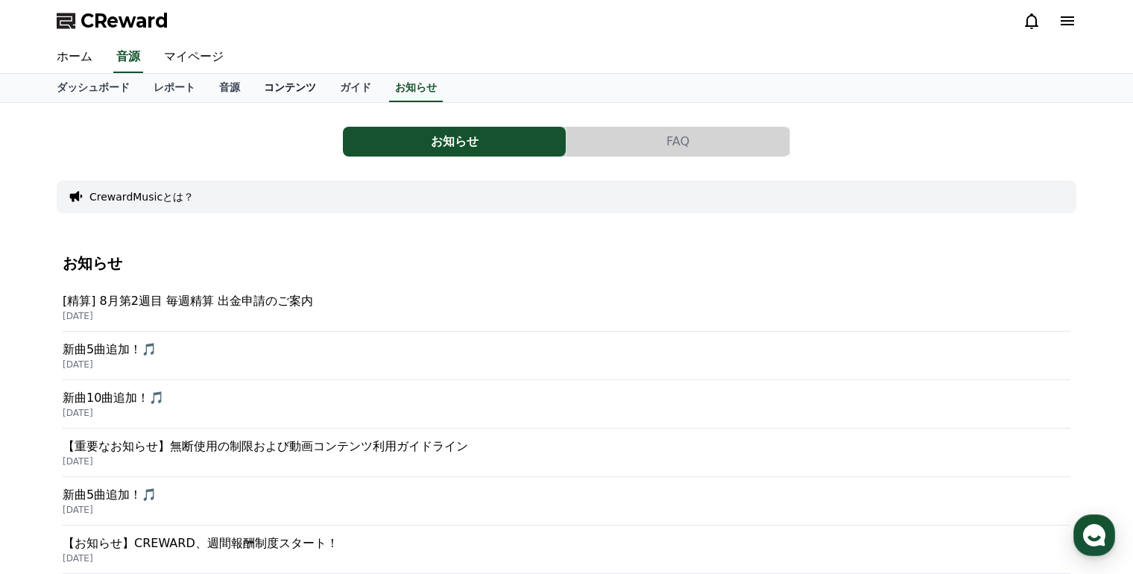
click at [256, 91] on link "コンテンツ" at bounding box center [290, 88] width 76 height 28
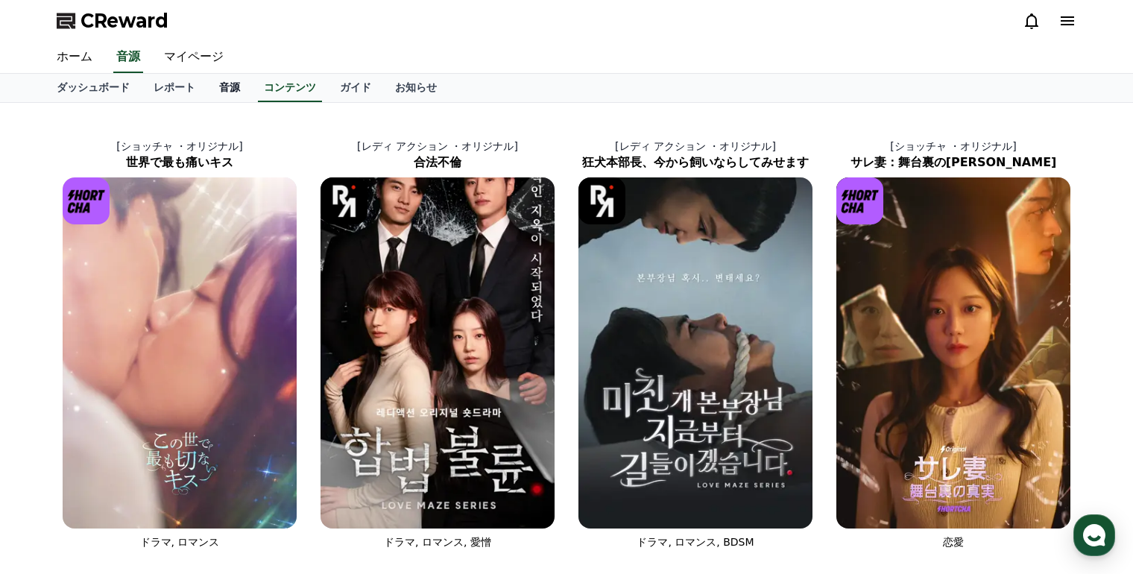
click at [212, 92] on link "音源" at bounding box center [229, 88] width 45 height 28
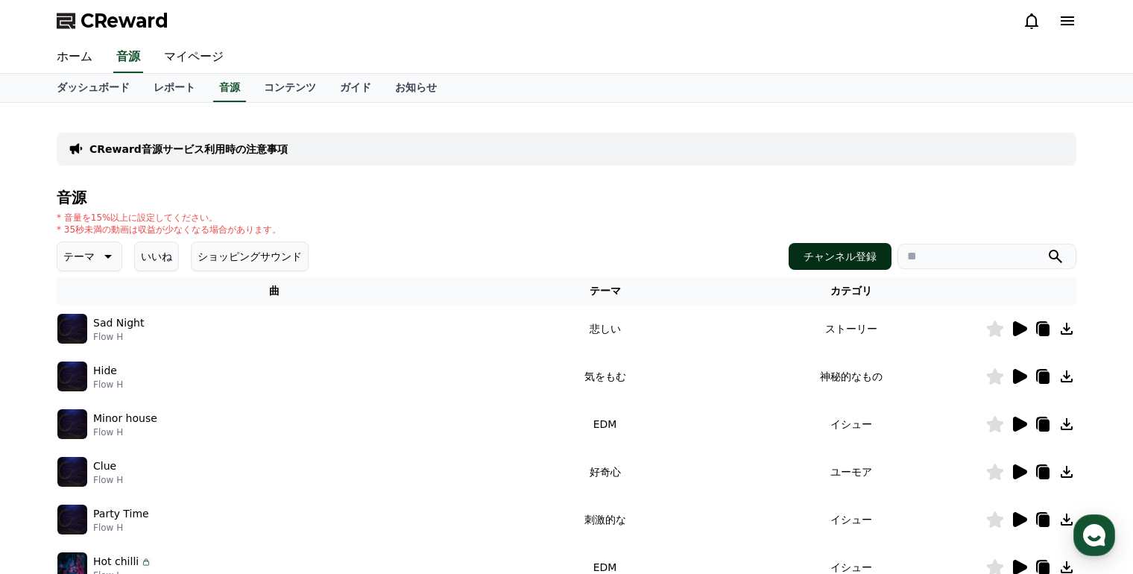
click at [817, 247] on button "チャンネル登録" at bounding box center [840, 256] width 103 height 27
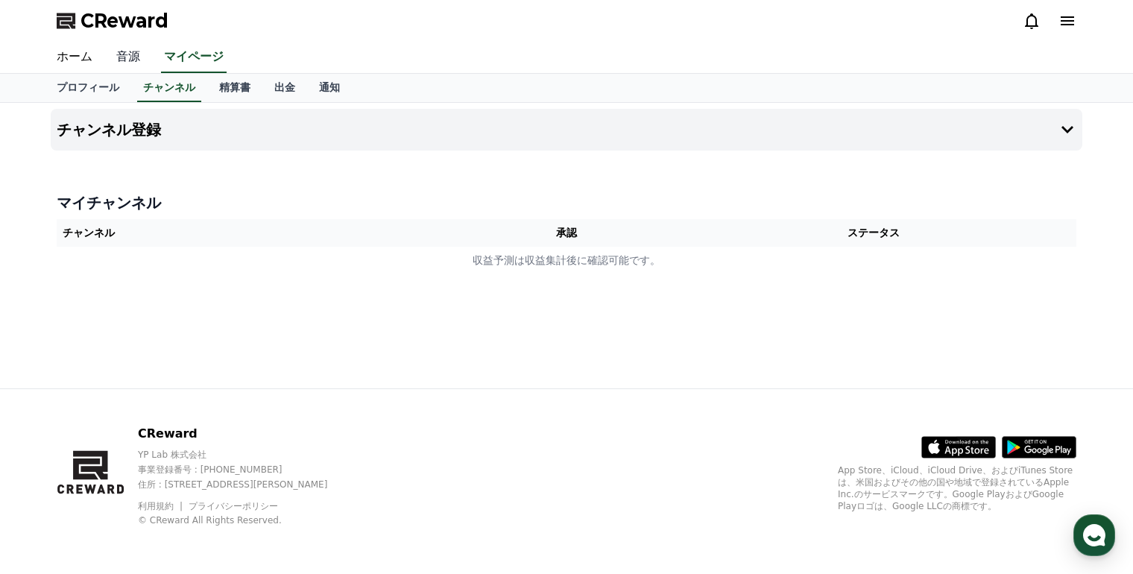
click at [116, 58] on link "音源" at bounding box center [128, 57] width 48 height 31
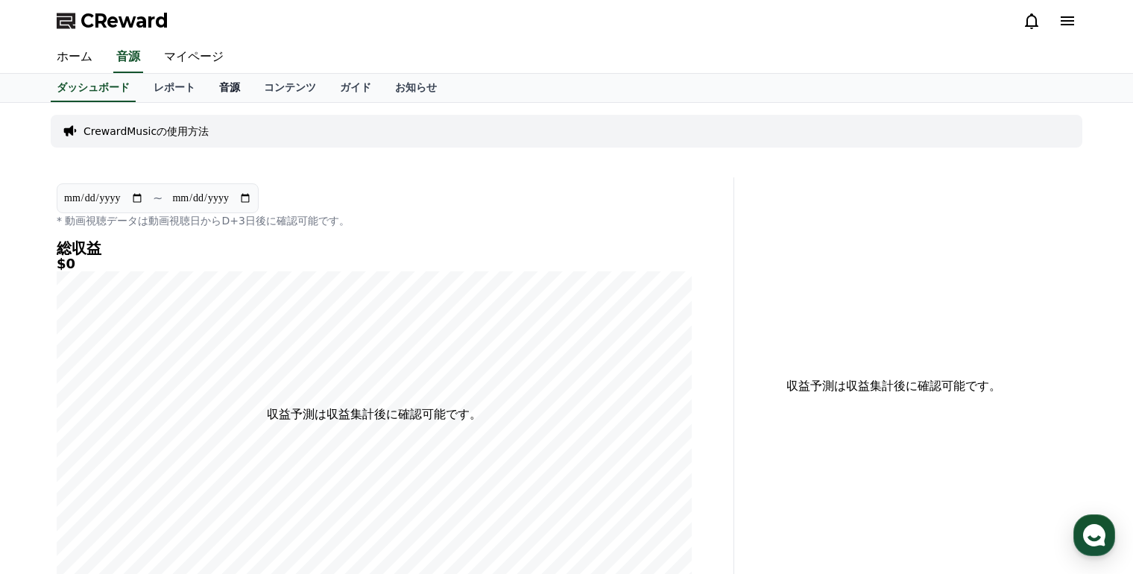
click at [207, 86] on link "音源" at bounding box center [229, 88] width 45 height 28
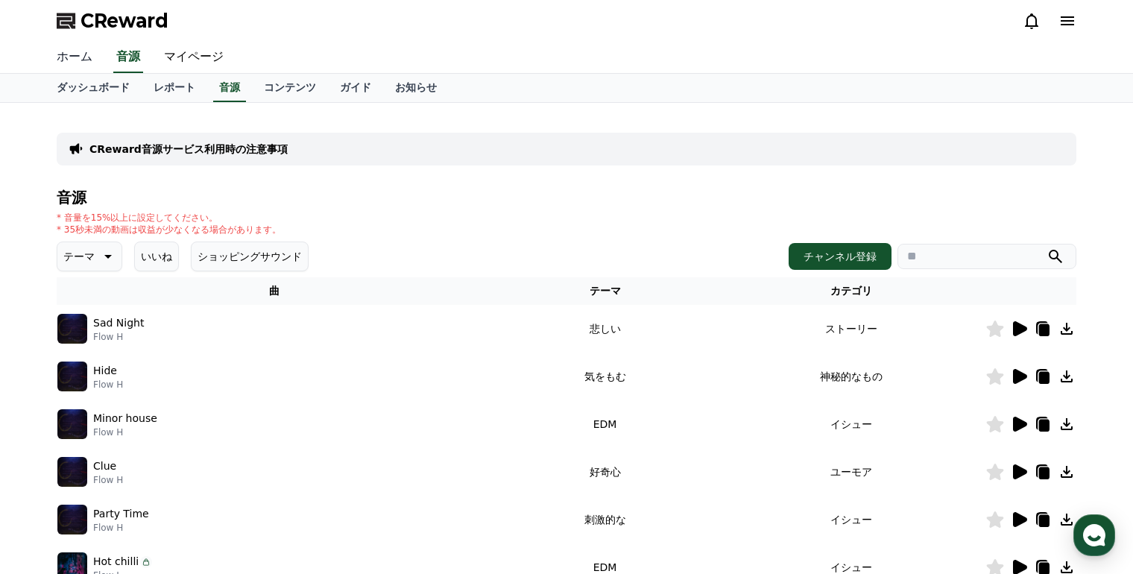
click at [75, 60] on link "ホーム" at bounding box center [75, 57] width 60 height 31
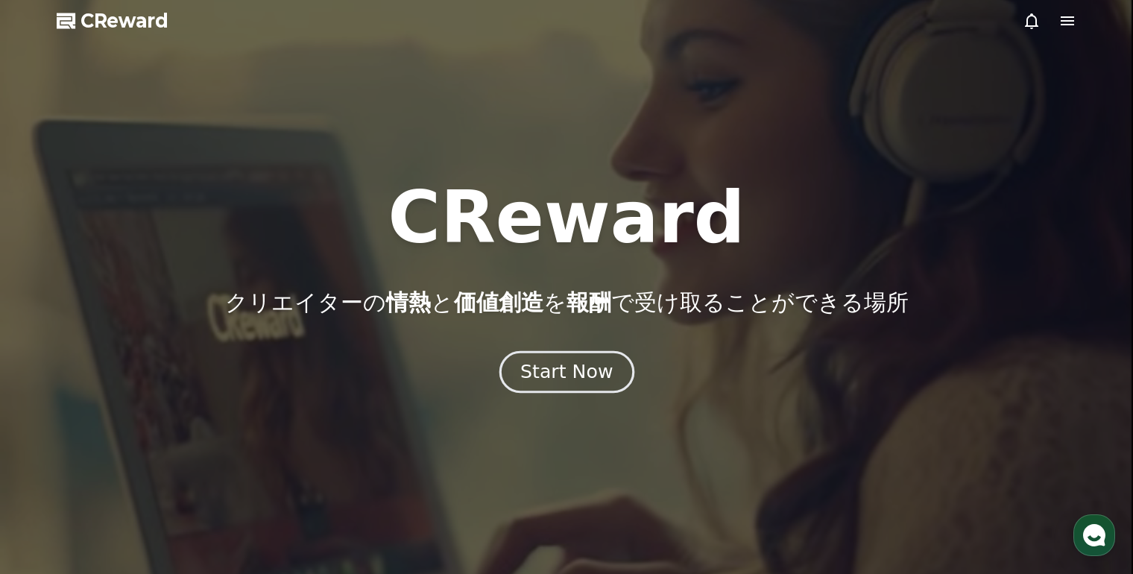
click at [556, 368] on div "Start Now" at bounding box center [566, 371] width 92 height 25
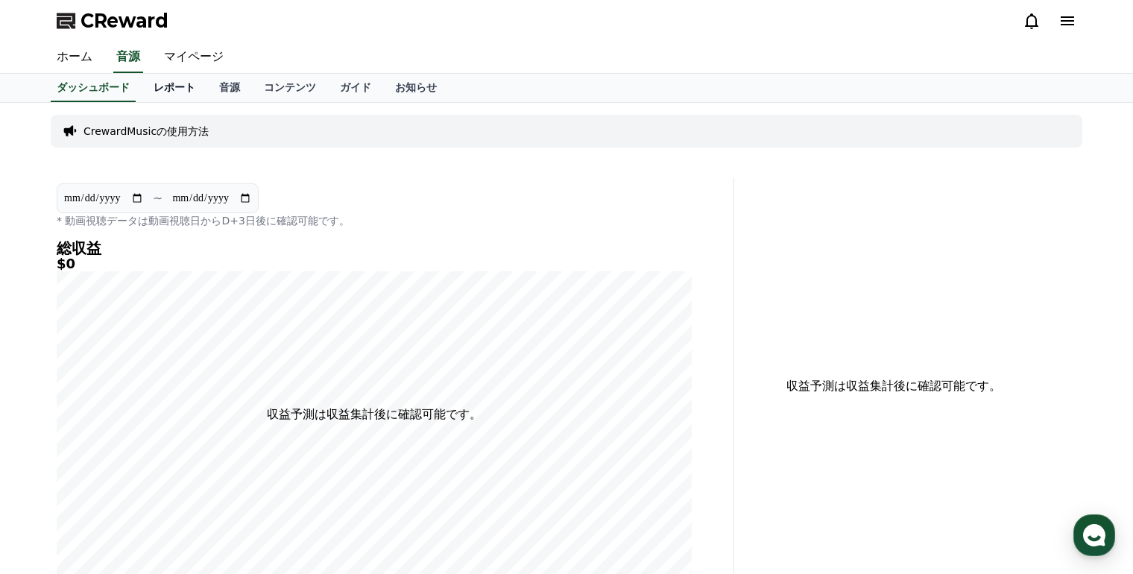
click at [142, 89] on link "レポート" at bounding box center [175, 88] width 66 height 28
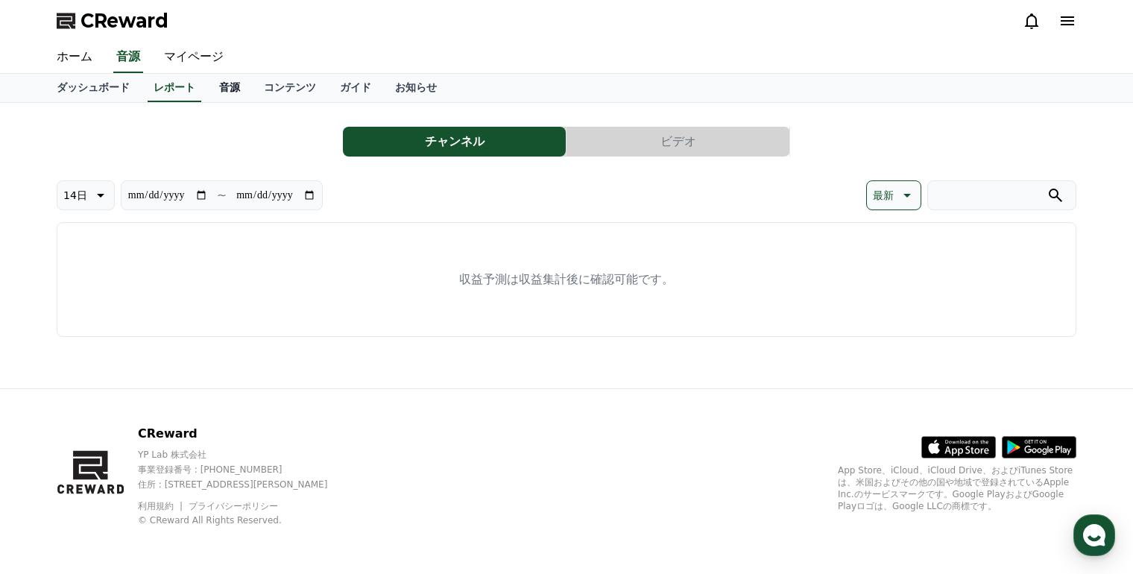
click at [207, 93] on link "音源" at bounding box center [229, 88] width 45 height 28
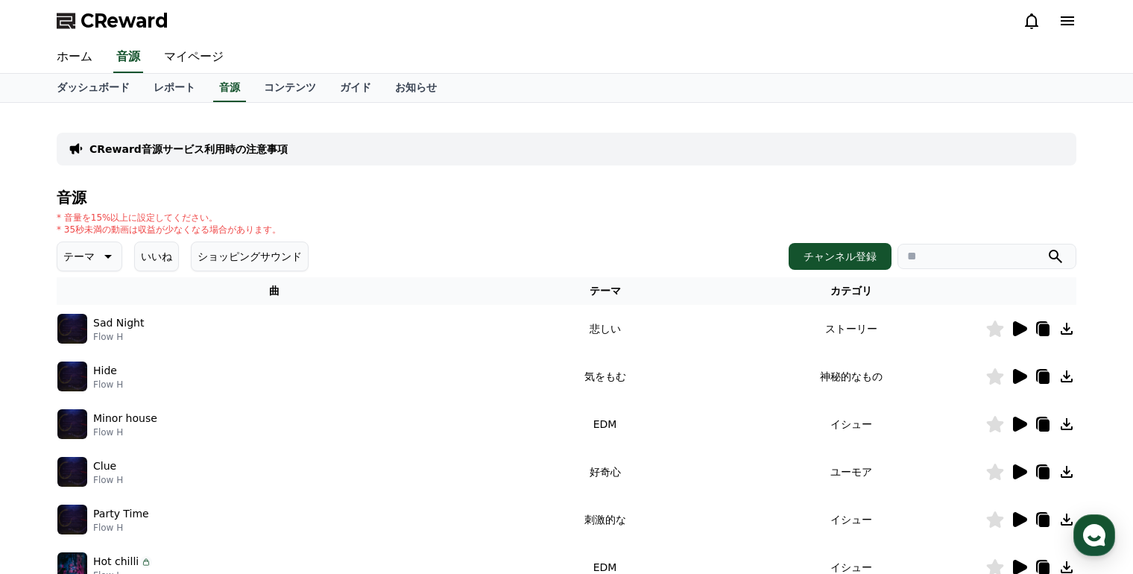
click at [101, 259] on icon at bounding box center [107, 256] width 18 height 18
click at [1061, 24] on icon at bounding box center [1067, 20] width 13 height 9
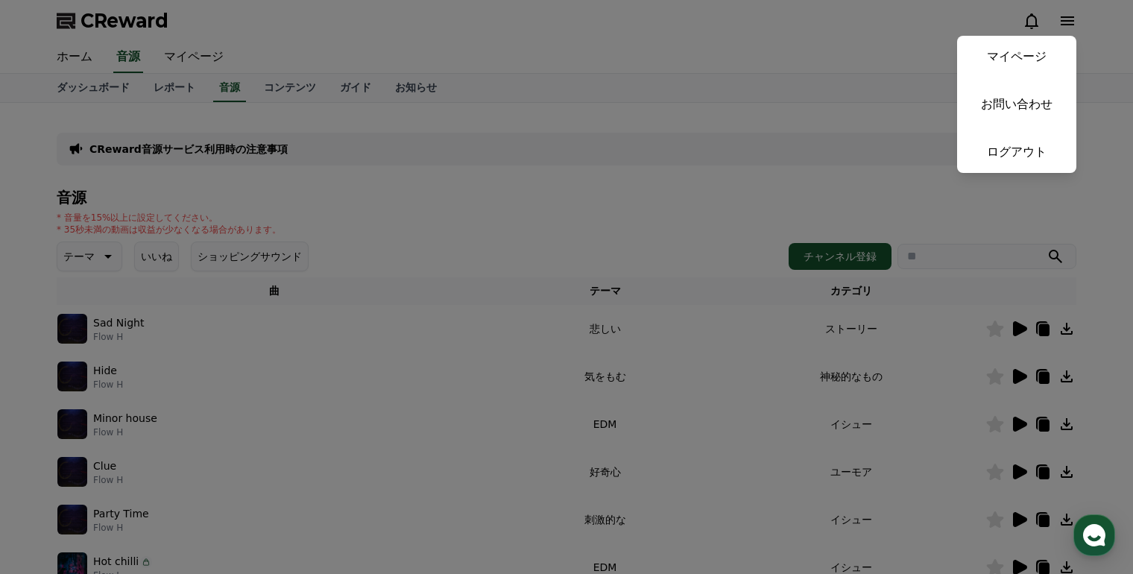
click at [1094, 92] on button "close" at bounding box center [566, 287] width 1133 height 574
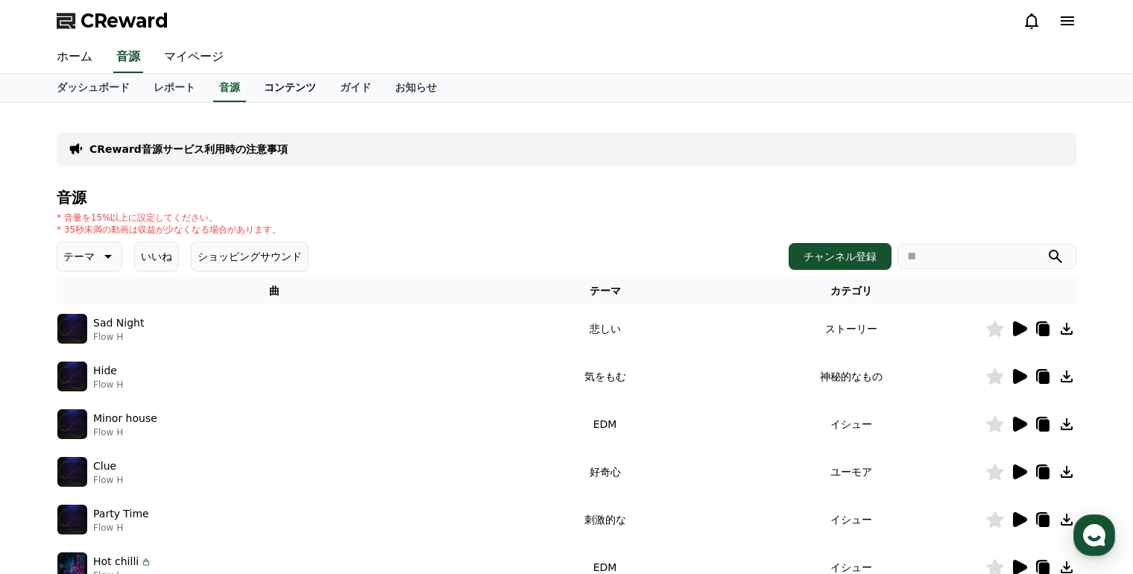
click at [252, 96] on link "コンテンツ" at bounding box center [290, 88] width 76 height 28
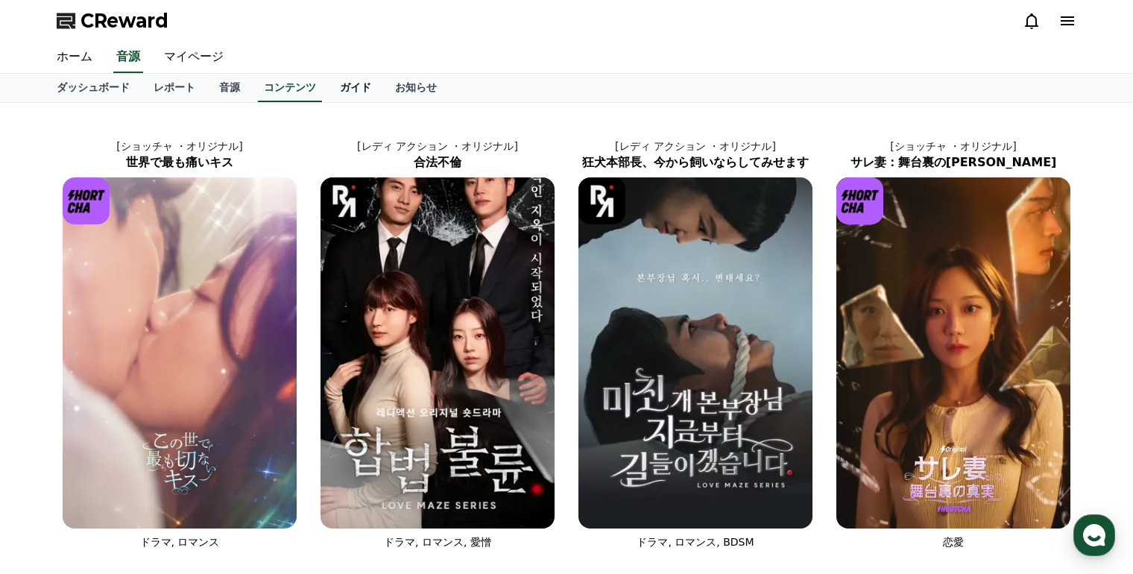
click at [328, 95] on link "ガイド" at bounding box center [355, 88] width 55 height 28
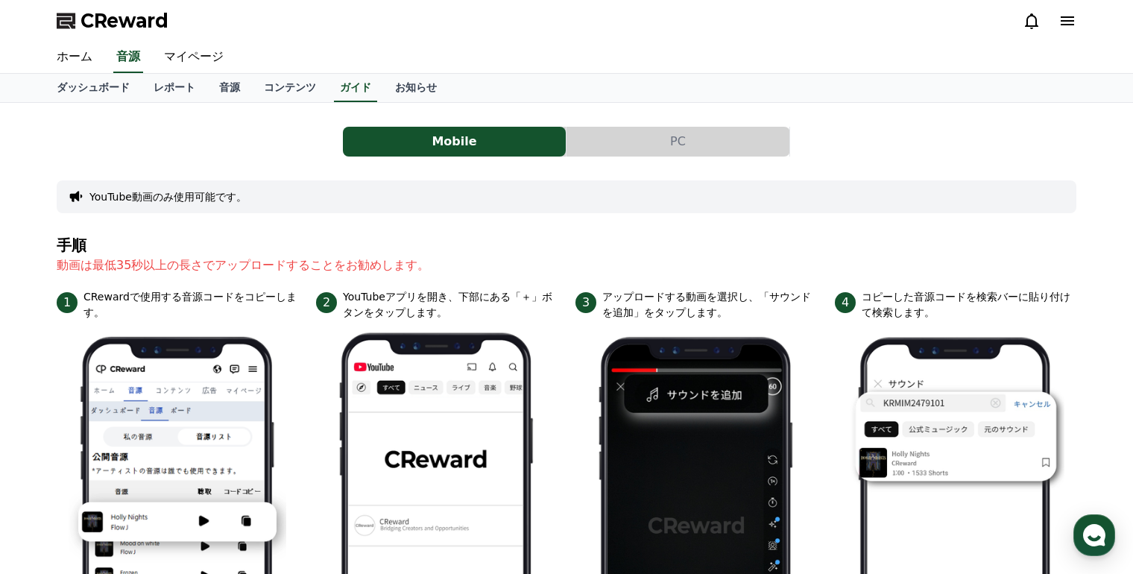
click at [688, 149] on button "PC" at bounding box center [678, 142] width 223 height 30
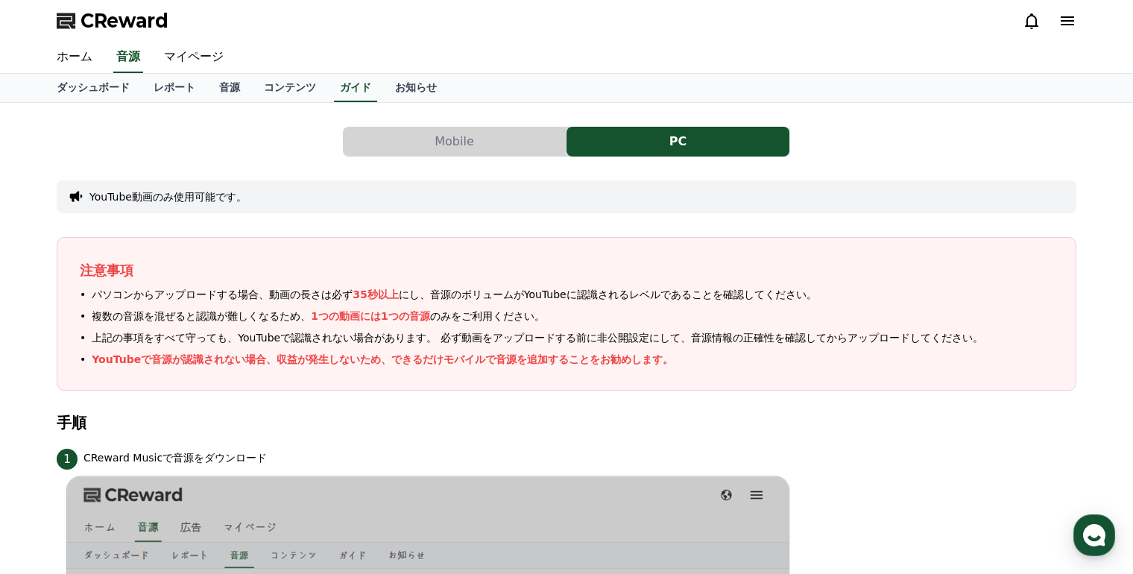
click at [198, 195] on button "YouTube動画のみ使用可能です。" at bounding box center [167, 196] width 157 height 15
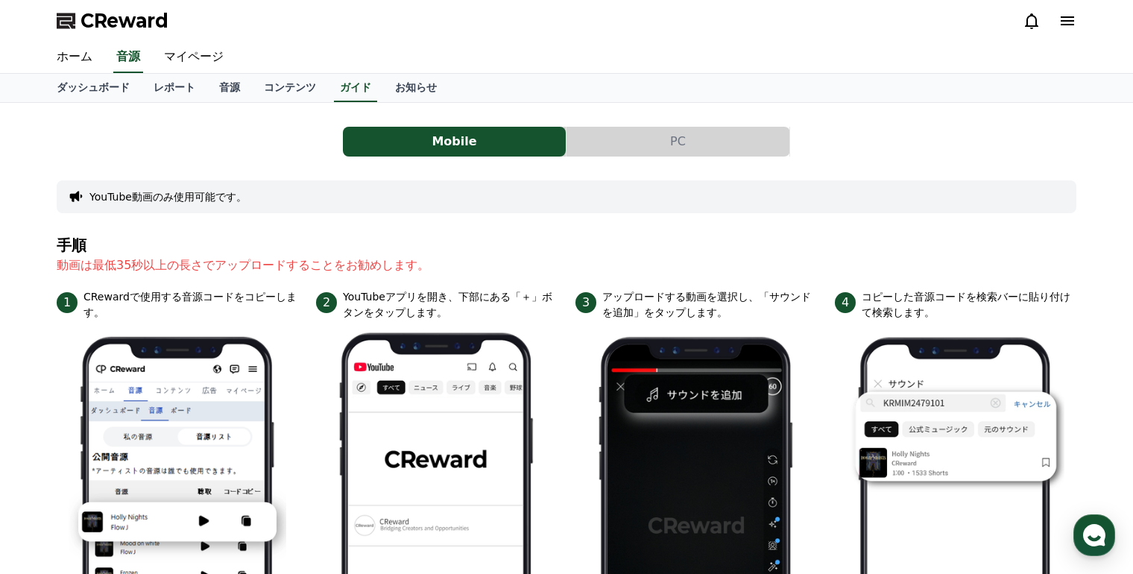
click at [198, 195] on button "YouTube動画のみ使用可能です。" at bounding box center [167, 196] width 157 height 15
click at [654, 147] on button "PC" at bounding box center [678, 142] width 223 height 30
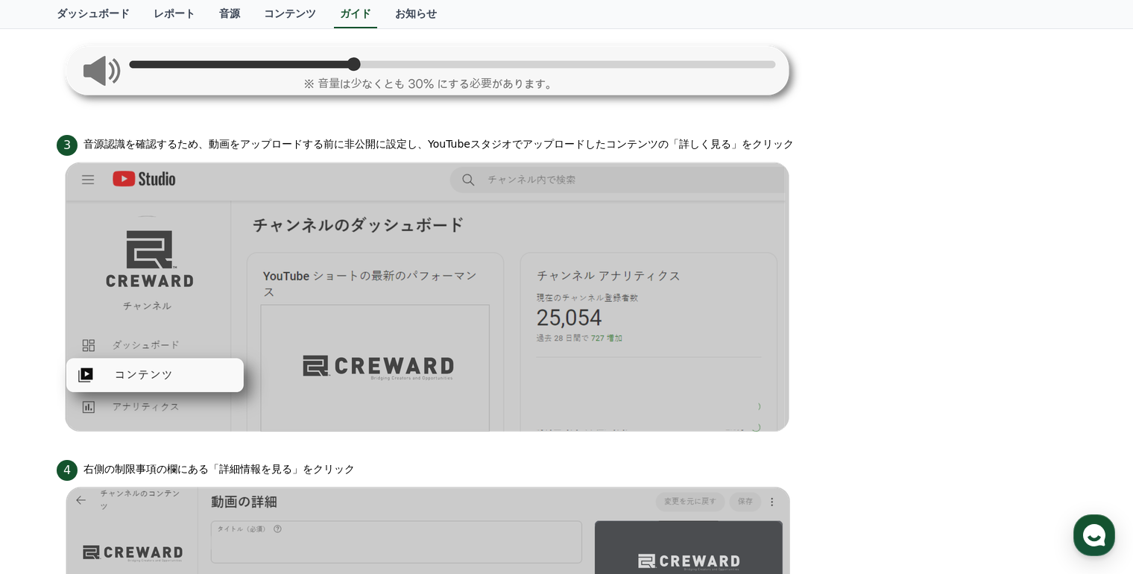
scroll to position [808, 0]
